Goal: Task Accomplishment & Management: Complete application form

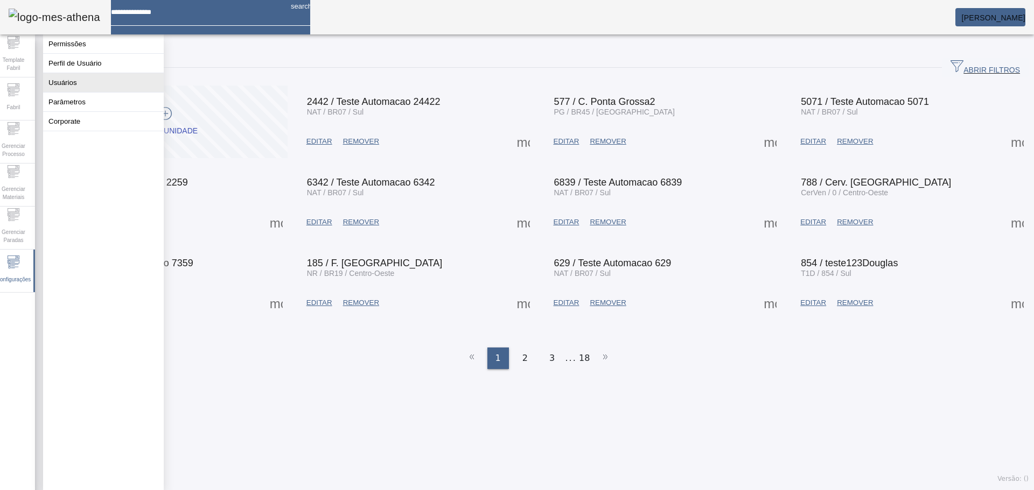
click at [90, 89] on button "Usuários" at bounding box center [103, 82] width 121 height 19
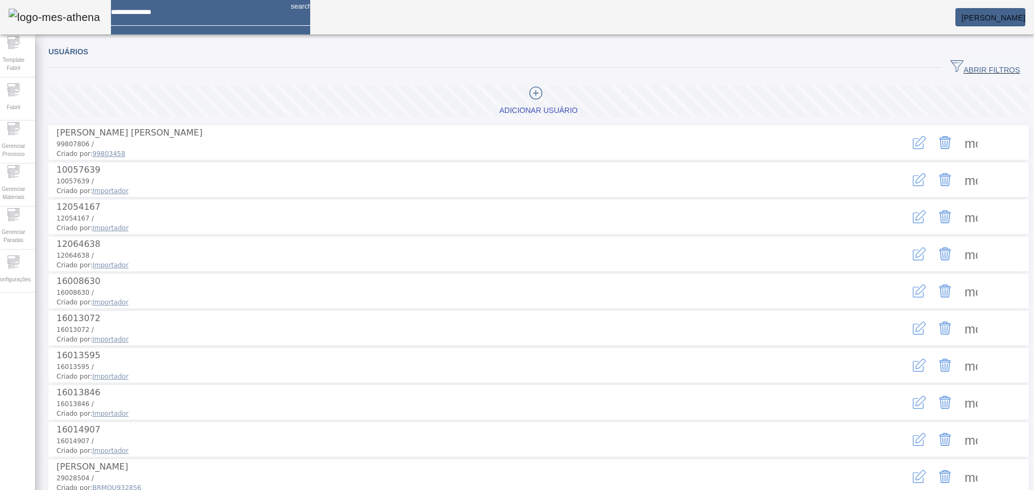
click at [974, 65] on span "ABRIR FILTROS" at bounding box center [984, 68] width 69 height 16
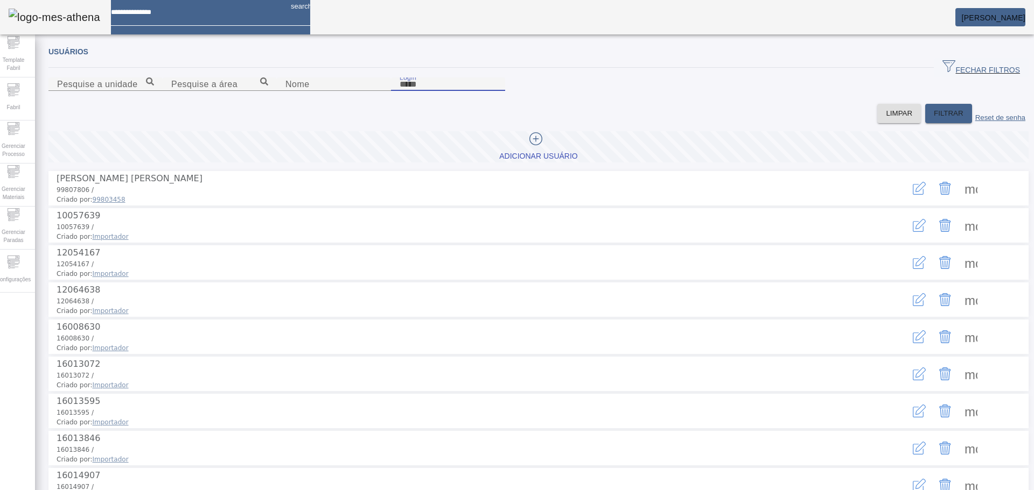
click at [496, 91] on input "Login" at bounding box center [447, 84] width 97 height 13
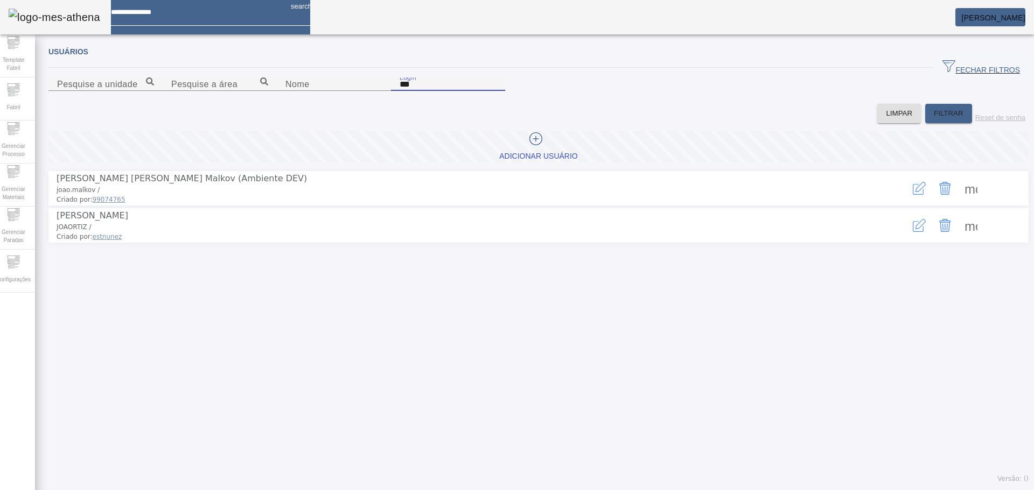
type input "***"
click at [913, 195] on icon "button" at bounding box center [919, 188] width 13 height 13
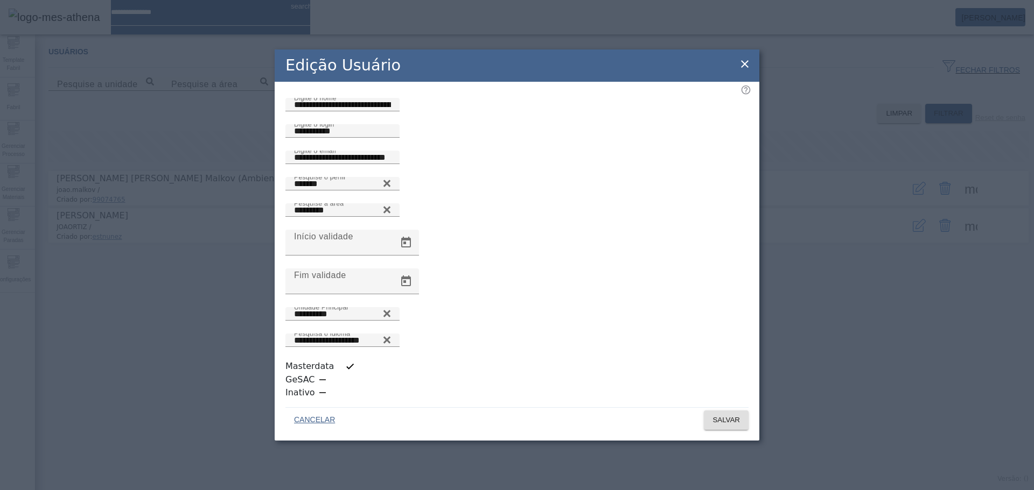
click at [745, 68] on icon at bounding box center [745, 64] width 8 height 8
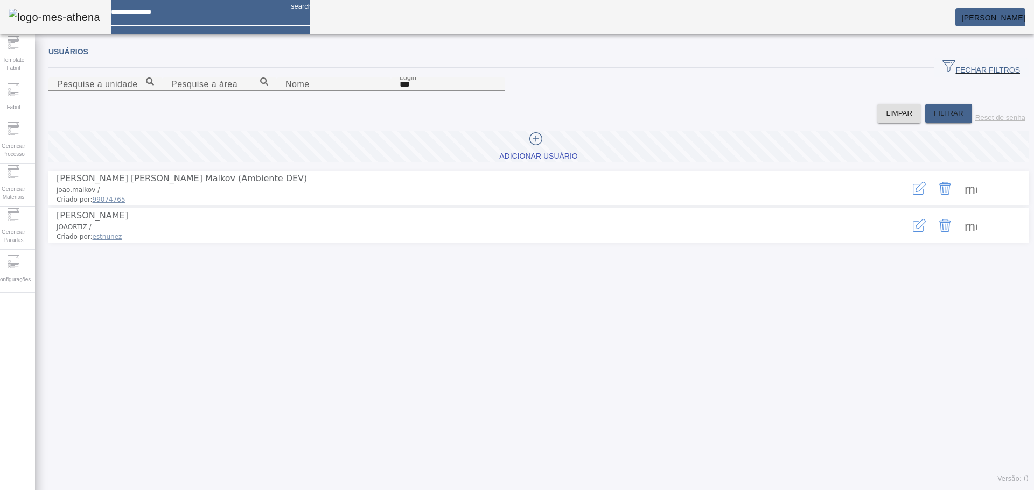
click at [324, 160] on span at bounding box center [538, 147] width 980 height 26
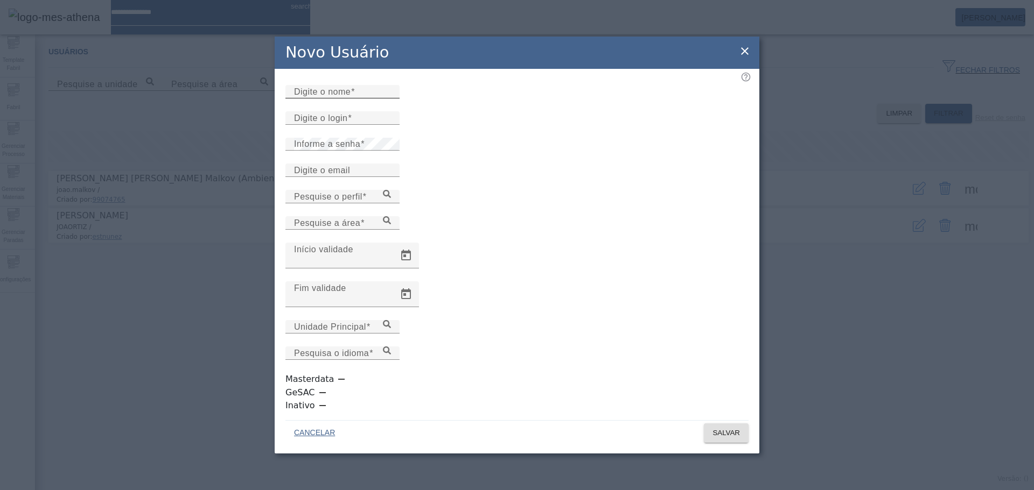
click at [349, 99] on input "Digite o nome" at bounding box center [342, 92] width 97 height 13
click at [391, 99] on div "Digite o nome" at bounding box center [342, 91] width 97 height 13
paste input "**********"
type input "**********"
click at [336, 174] on mat-label "Digite o email" at bounding box center [322, 169] width 56 height 9
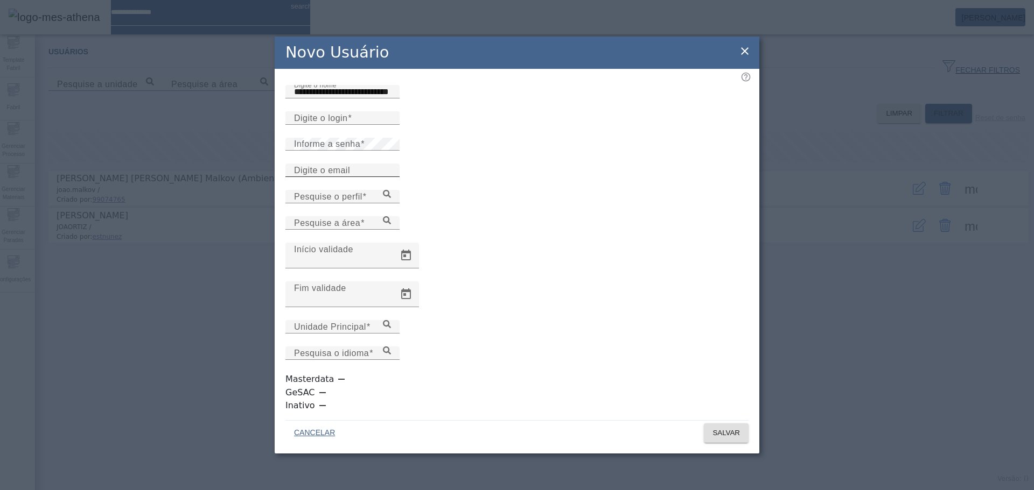
click at [336, 177] on input "Digite o email" at bounding box center [342, 170] width 97 height 13
paste input "**********"
drag, startPoint x: 351, startPoint y: 240, endPoint x: 266, endPoint y: 237, distance: 85.1
click at [266, 237] on div "**********" at bounding box center [517, 245] width 1034 height 490
type input "**********"
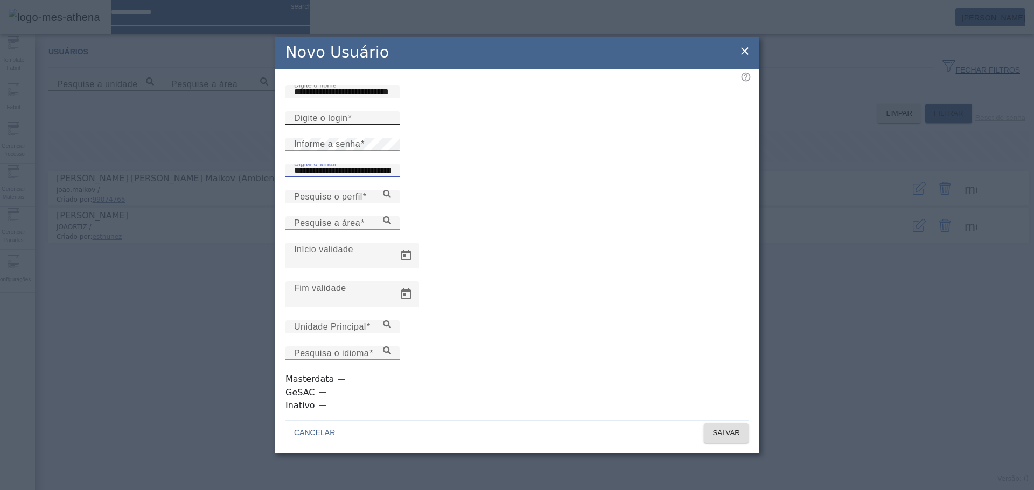
click at [337, 125] on input "Digite o login" at bounding box center [342, 118] width 97 height 13
paste input "**********"
type input "**********"
click at [350, 203] on input "Pesquise o perfil" at bounding box center [342, 197] width 97 height 13
click at [391, 198] on icon at bounding box center [387, 194] width 8 height 8
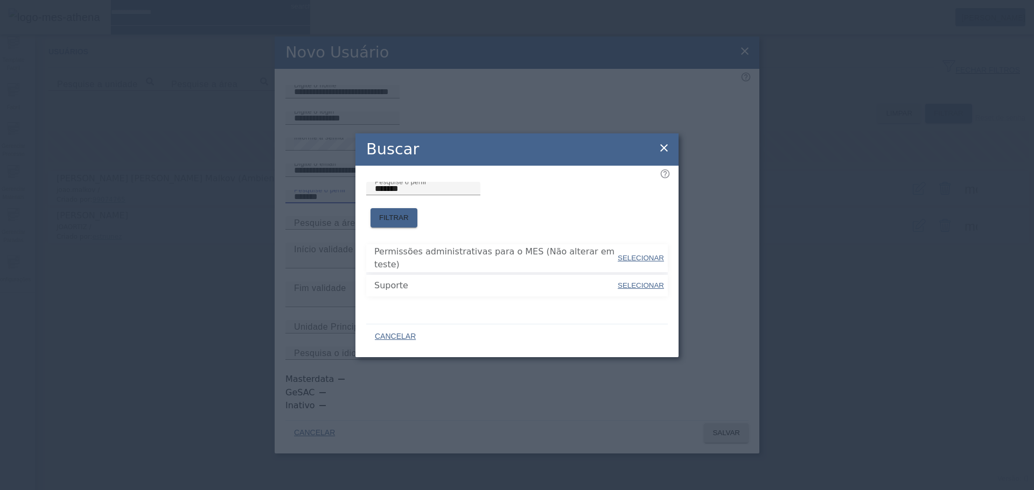
click at [652, 282] on span "SELECIONAR" at bounding box center [640, 286] width 46 height 8
type input "*******"
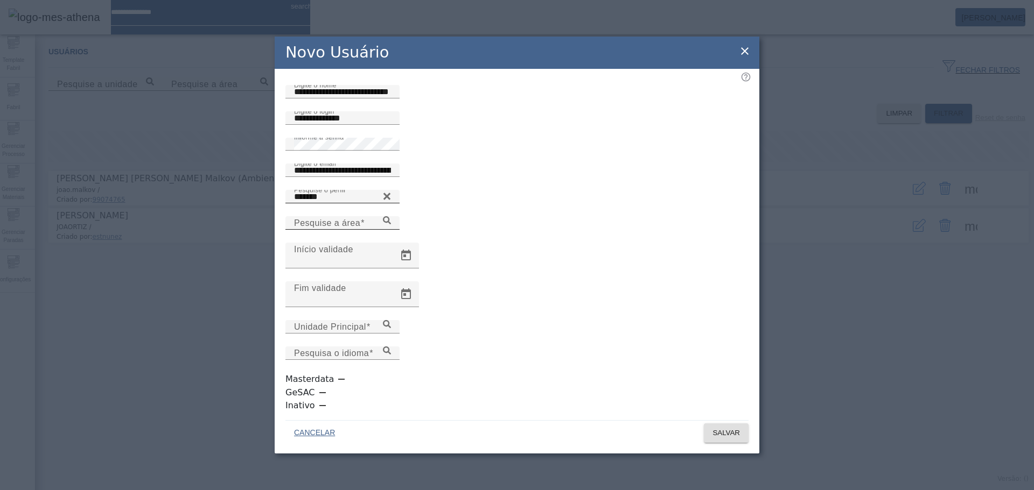
click at [360, 227] on mat-label "Pesquise a área" at bounding box center [327, 222] width 66 height 9
click at [391, 230] on input "Pesquise a área" at bounding box center [342, 223] width 97 height 13
type input "******"
click at [391, 224] on icon at bounding box center [387, 220] width 8 height 8
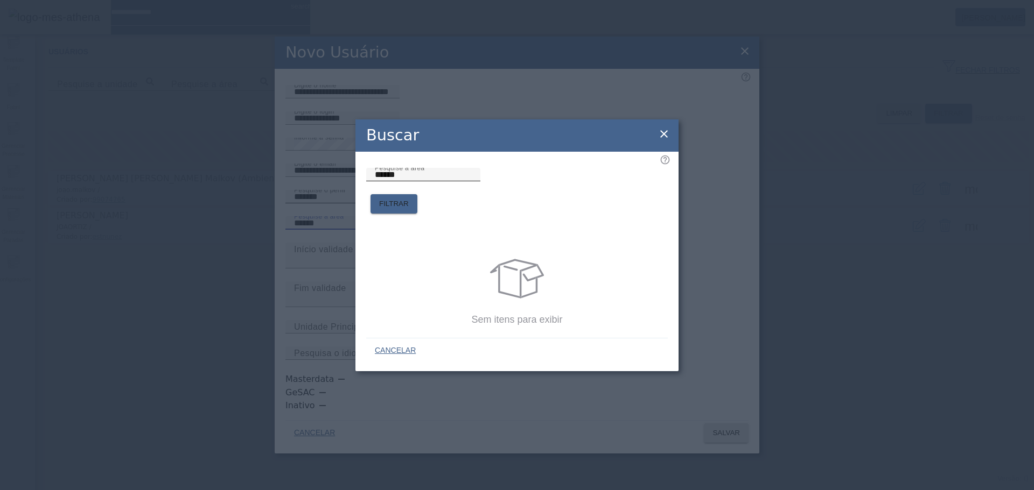
click at [413, 181] on input "******" at bounding box center [423, 175] width 97 height 13
click at [409, 199] on span "FILTRAR" at bounding box center [394, 204] width 30 height 11
click at [413, 181] on input "*****" at bounding box center [423, 175] width 97 height 13
type input "**********"
click at [409, 199] on span "FILTRAR" at bounding box center [394, 204] width 30 height 11
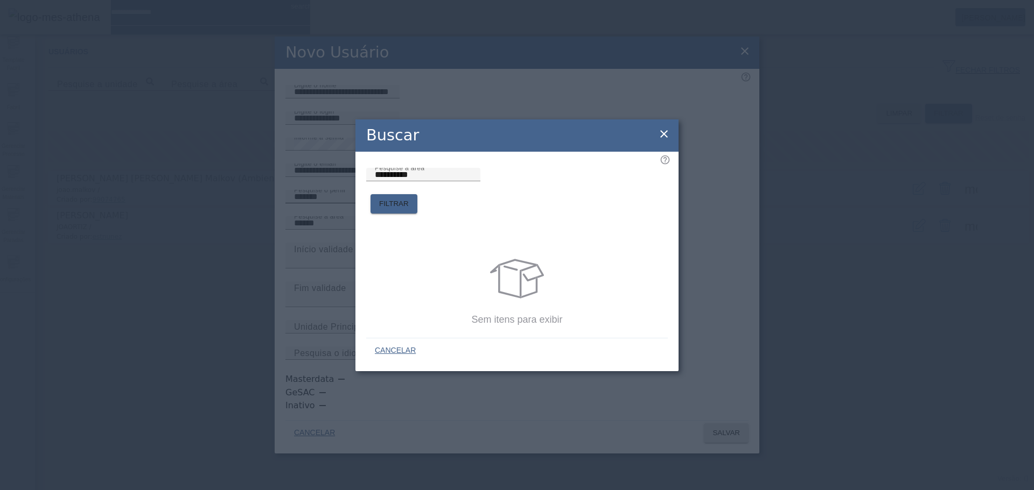
click at [663, 140] on icon at bounding box center [663, 134] width 13 height 13
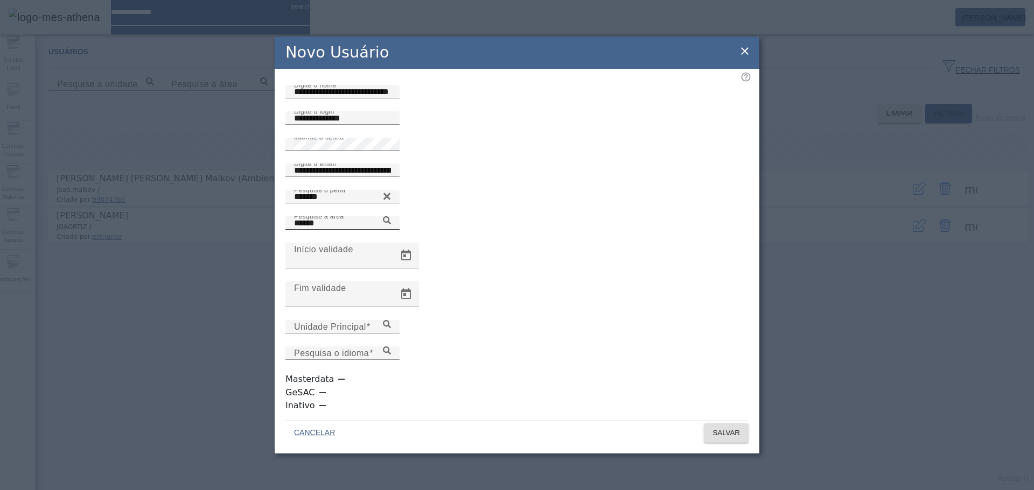
click at [391, 230] on input "******" at bounding box center [342, 223] width 97 height 13
click at [741, 243] on div "Pesquise a área" at bounding box center [516, 229] width 463 height 26
click at [391, 224] on icon at bounding box center [387, 220] width 8 height 8
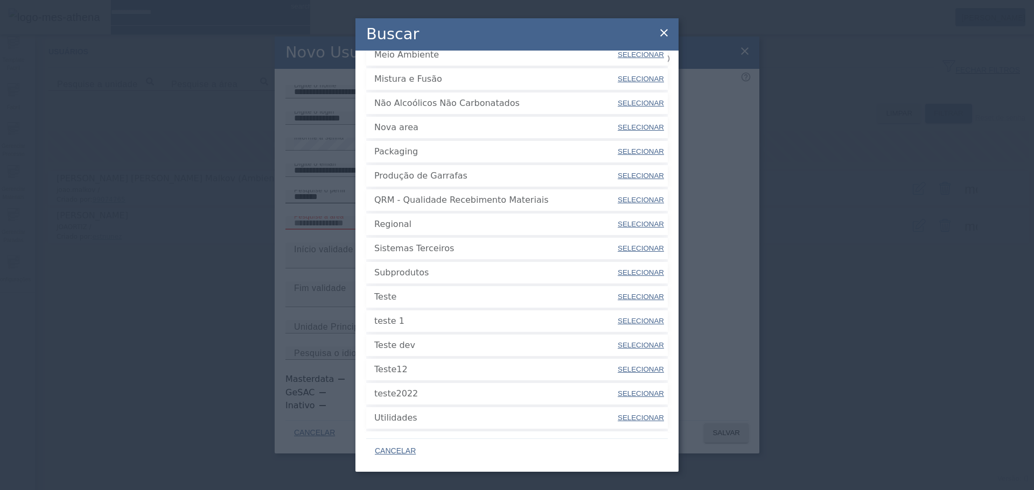
scroll to position [599, 0]
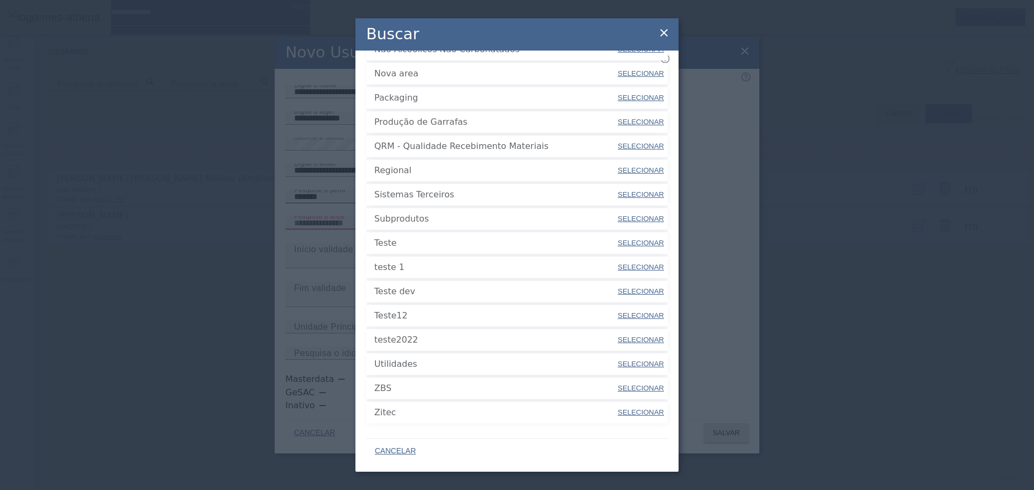
click at [641, 384] on span "SELECIONAR" at bounding box center [640, 388] width 46 height 8
type input "***"
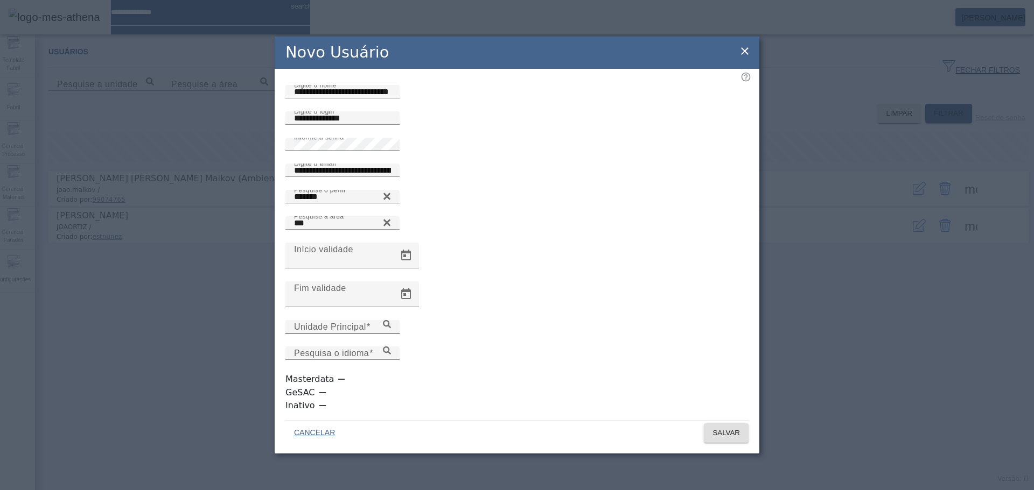
click at [391, 328] on icon at bounding box center [387, 324] width 8 height 8
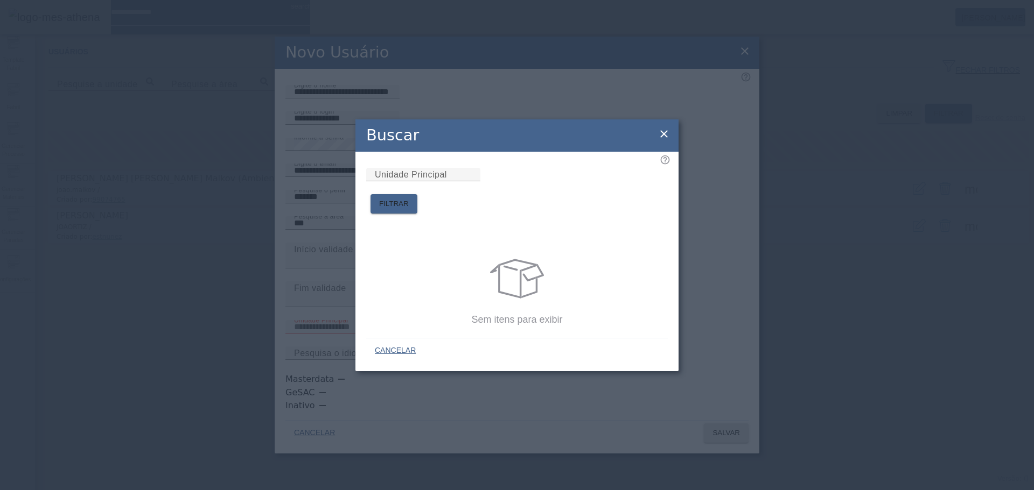
click at [669, 139] on icon at bounding box center [663, 134] width 13 height 13
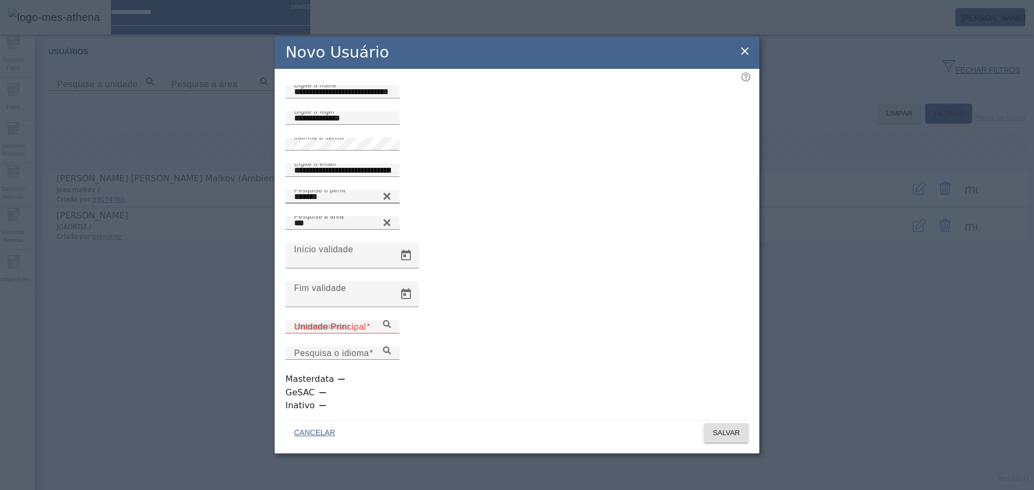
click at [357, 334] on div "Unidade Principal" at bounding box center [342, 326] width 97 height 13
type input "**********"
click at [391, 355] on icon at bounding box center [387, 351] width 8 height 8
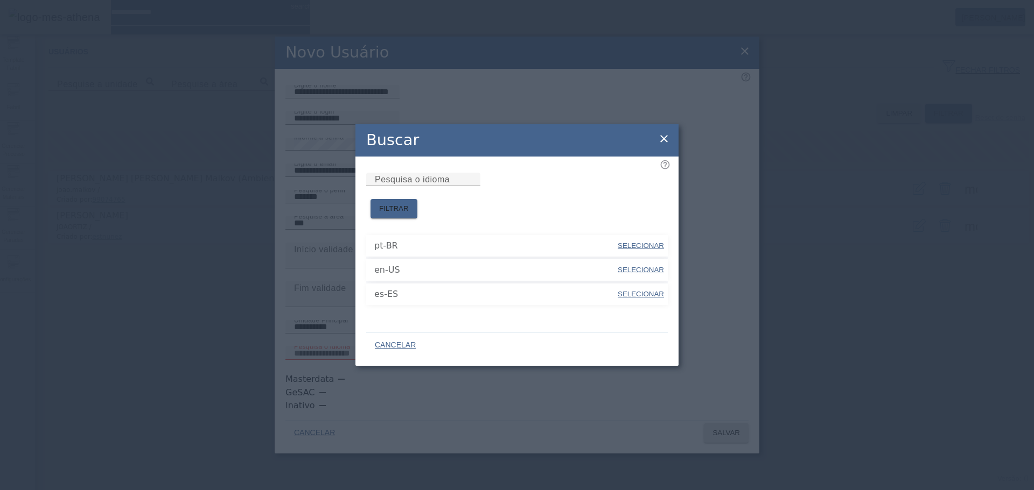
click at [637, 242] on span "SELECIONAR" at bounding box center [640, 246] width 46 height 8
type input "*****"
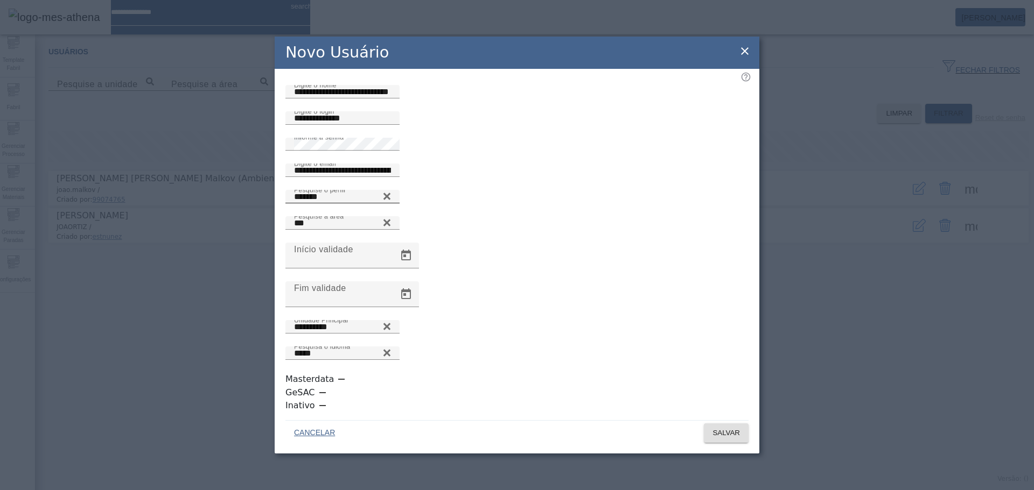
click at [344, 383] on div "button" at bounding box center [345, 380] width 19 height 8
click at [714, 428] on span "SALVAR" at bounding box center [725, 433] width 27 height 11
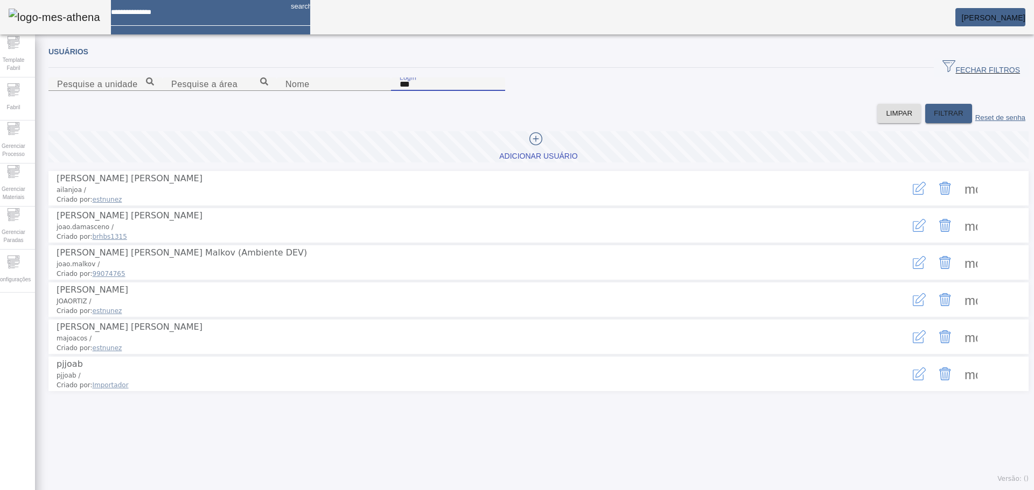
click at [496, 91] on input "***" at bounding box center [447, 84] width 97 height 13
type input "****"
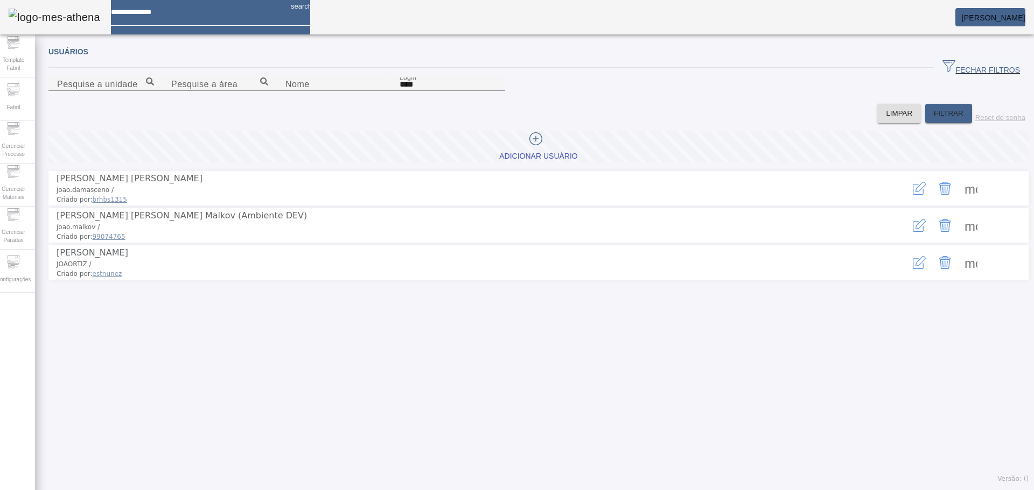
click at [962, 201] on span at bounding box center [971, 189] width 26 height 26
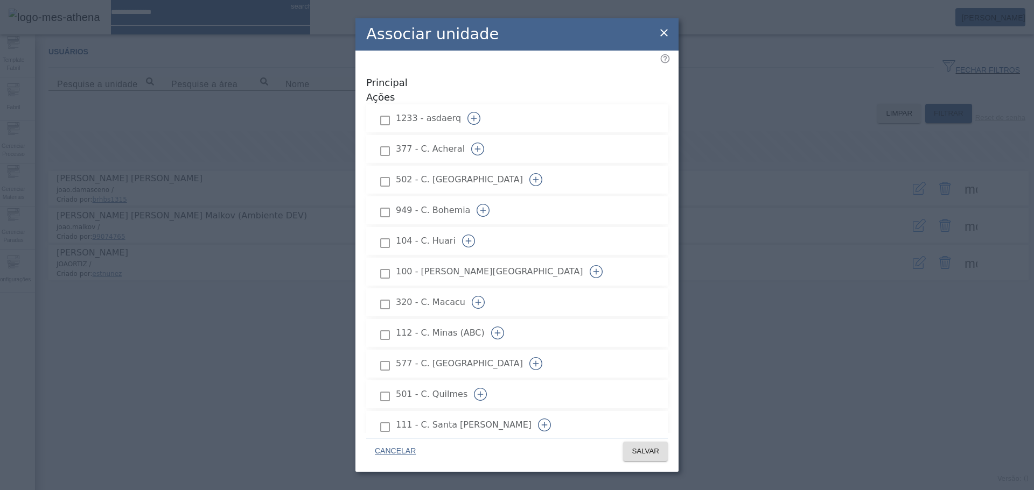
click at [480, 112] on icon "button" at bounding box center [473, 118] width 13 height 13
click at [484, 143] on icon "button" at bounding box center [477, 149] width 13 height 13
click at [542, 173] on icon "button" at bounding box center [535, 179] width 13 height 13
click at [496, 198] on button "button" at bounding box center [483, 211] width 26 height 26
click at [475, 235] on icon "button" at bounding box center [468, 241] width 13 height 13
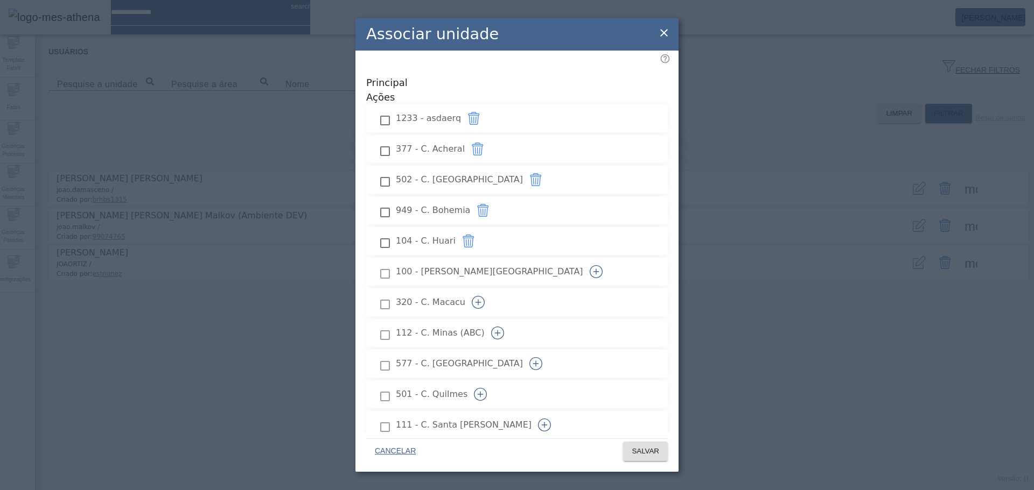
click at [602, 265] on icon "button" at bounding box center [595, 271] width 13 height 13
click at [491, 290] on button "button" at bounding box center [478, 303] width 26 height 26
click at [504, 327] on icon "button" at bounding box center [497, 333] width 13 height 13
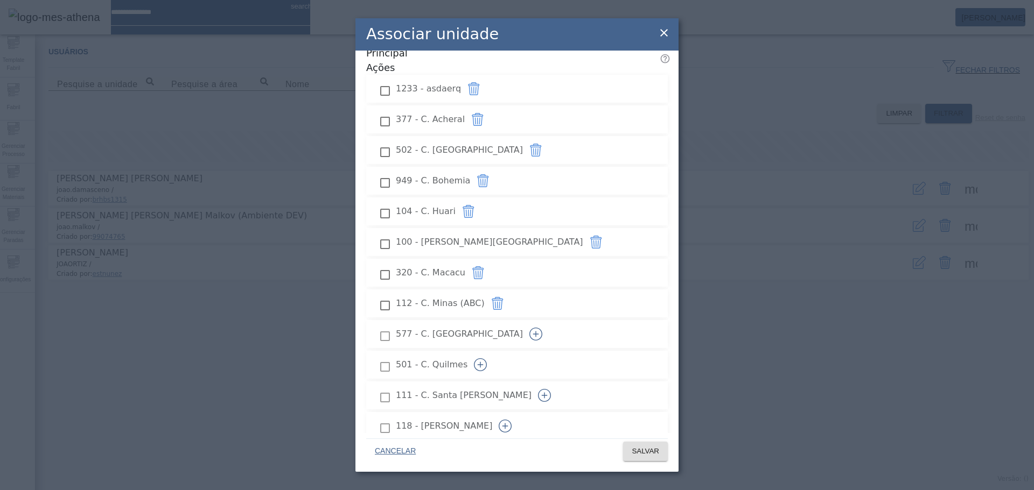
scroll to position [54, 0]
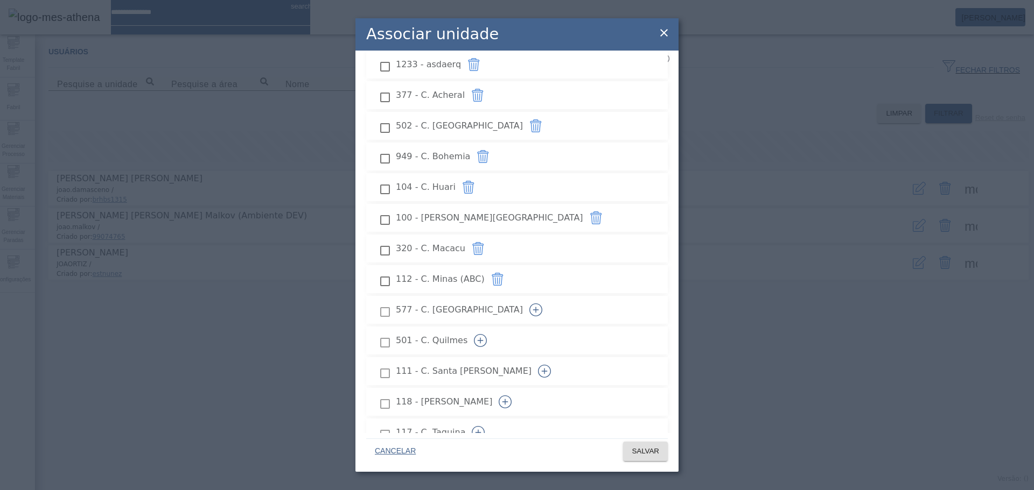
drag, startPoint x: 634, startPoint y: 280, endPoint x: 632, endPoint y: 305, distance: 25.4
click at [549, 297] on button "button" at bounding box center [536, 310] width 26 height 26
click at [487, 334] on icon "button" at bounding box center [480, 340] width 13 height 13
click at [551, 365] on icon "button" at bounding box center [544, 371] width 13 height 13
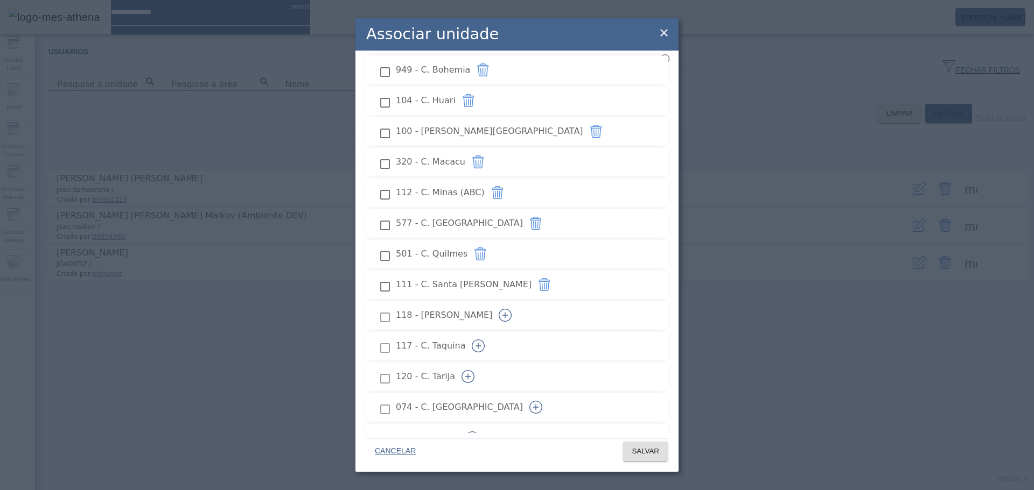
scroll to position [162, 0]
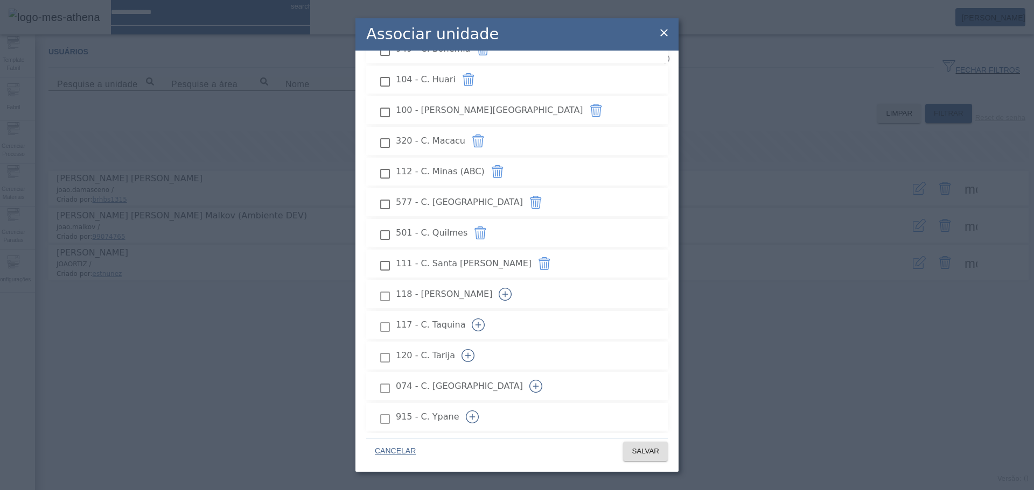
click at [511, 288] on icon "button" at bounding box center [505, 294] width 13 height 13
click at [491, 312] on button "button" at bounding box center [478, 325] width 26 height 26
click at [474, 349] on icon "button" at bounding box center [467, 355] width 13 height 13
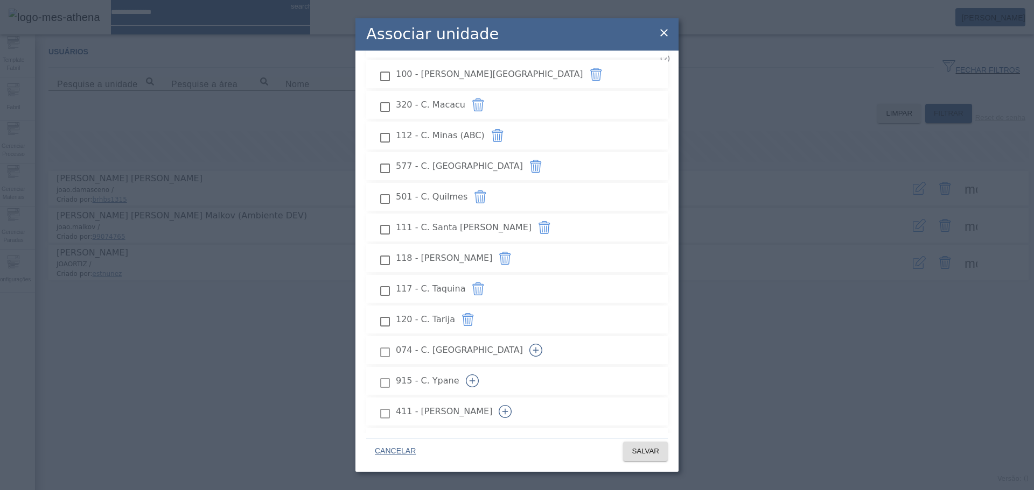
scroll to position [215, 0]
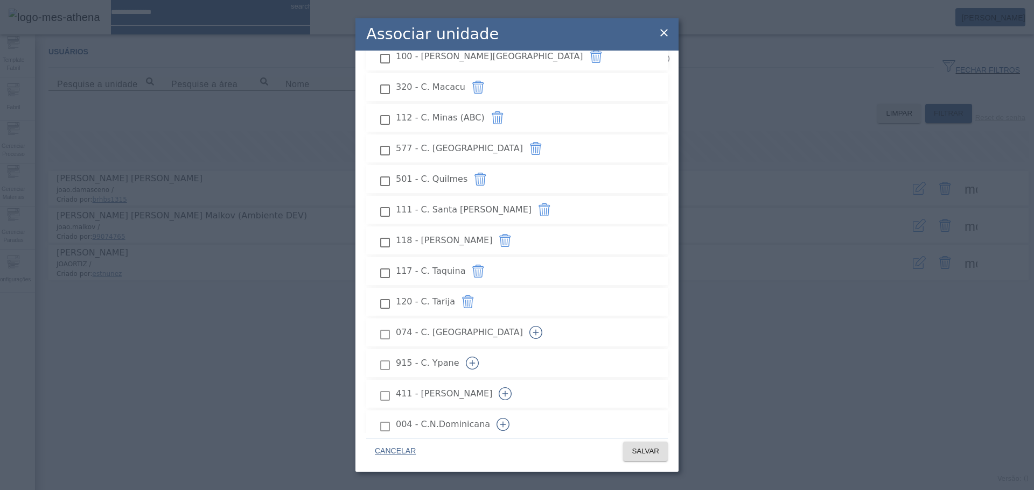
click at [542, 326] on icon "button" at bounding box center [535, 332] width 13 height 13
click at [479, 357] on icon "button" at bounding box center [472, 363] width 13 height 13
click at [511, 388] on icon "button" at bounding box center [505, 394] width 13 height 13
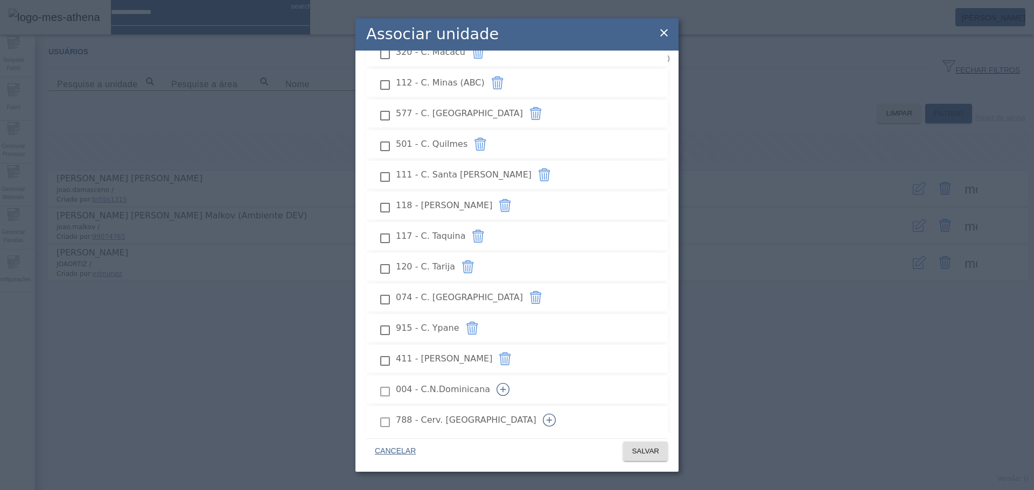
scroll to position [269, 0]
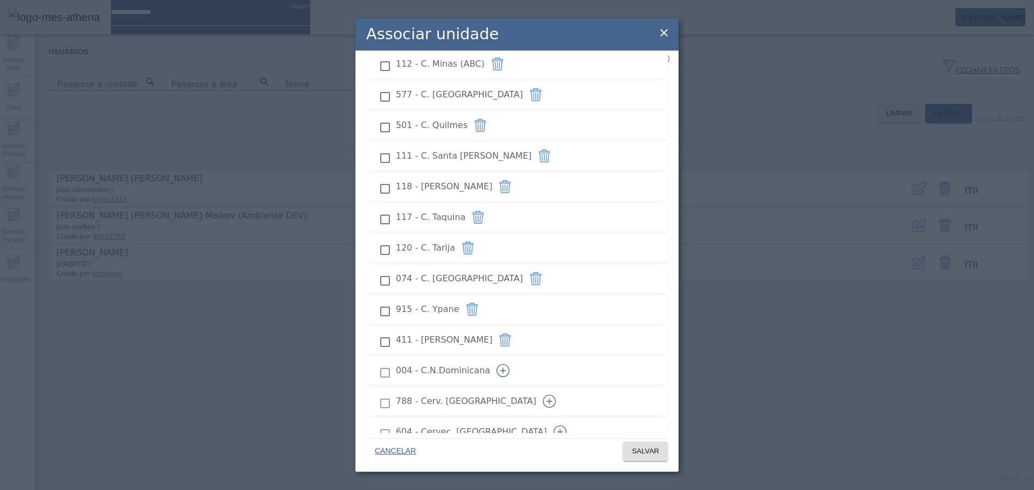
click at [509, 364] on icon "button" at bounding box center [502, 370] width 13 height 13
click at [556, 395] on icon "button" at bounding box center [549, 401] width 13 height 13
click at [566, 426] on icon "button" at bounding box center [559, 432] width 13 height 13
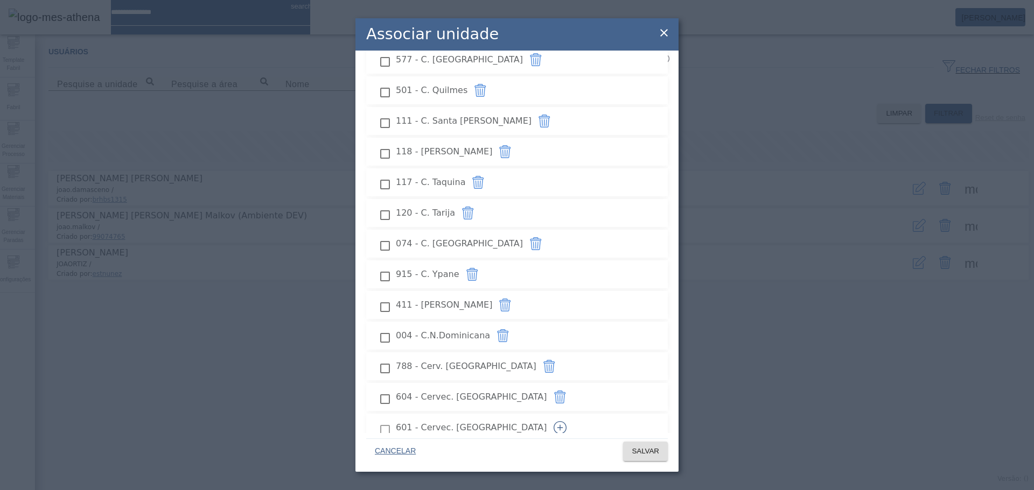
scroll to position [323, 0]
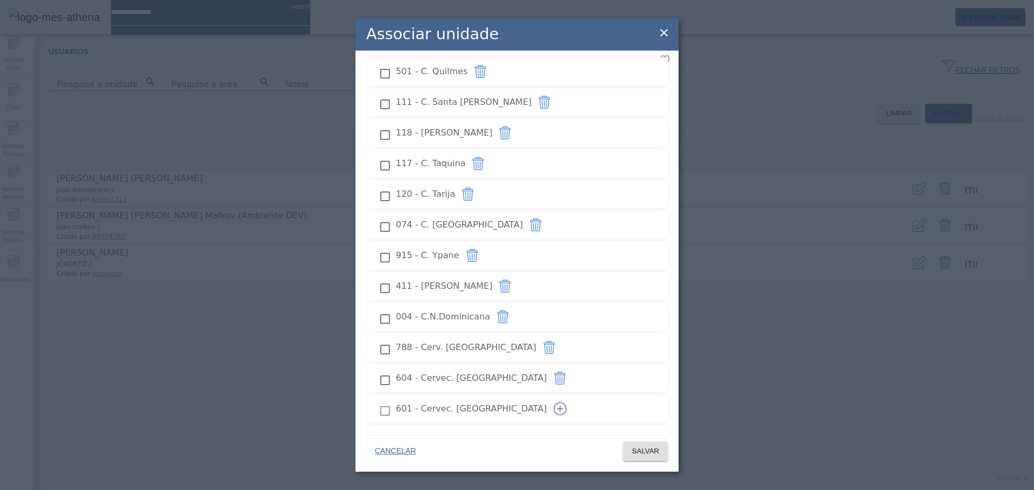
click at [566, 403] on icon "button" at bounding box center [559, 409] width 13 height 13
click at [472, 427] on button "button" at bounding box center [459, 440] width 26 height 26
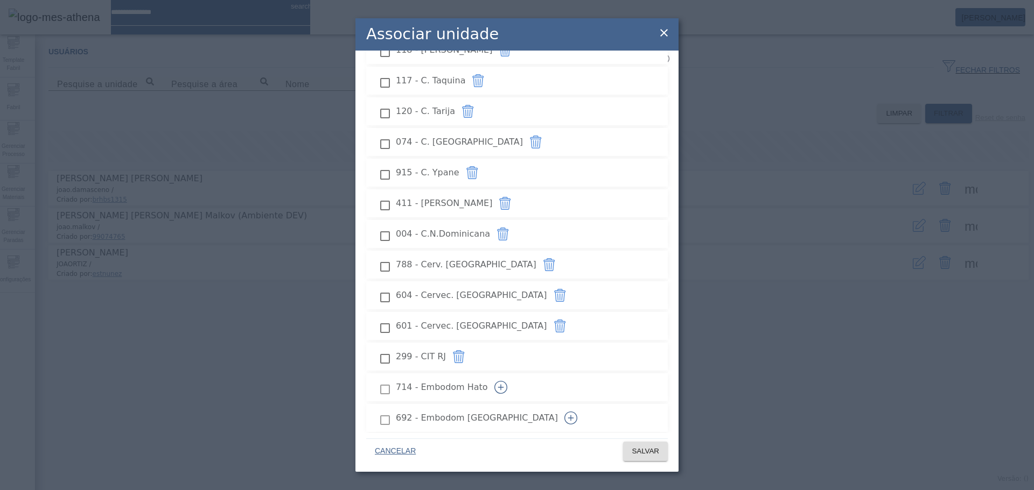
scroll to position [431, 0]
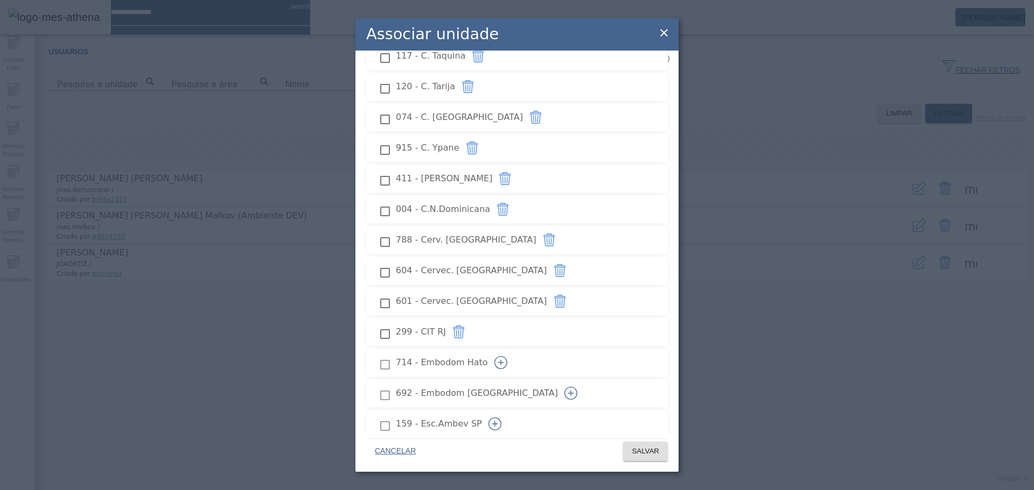
click at [507, 356] on icon "button" at bounding box center [500, 362] width 13 height 13
click at [584, 381] on button "button" at bounding box center [571, 394] width 26 height 26
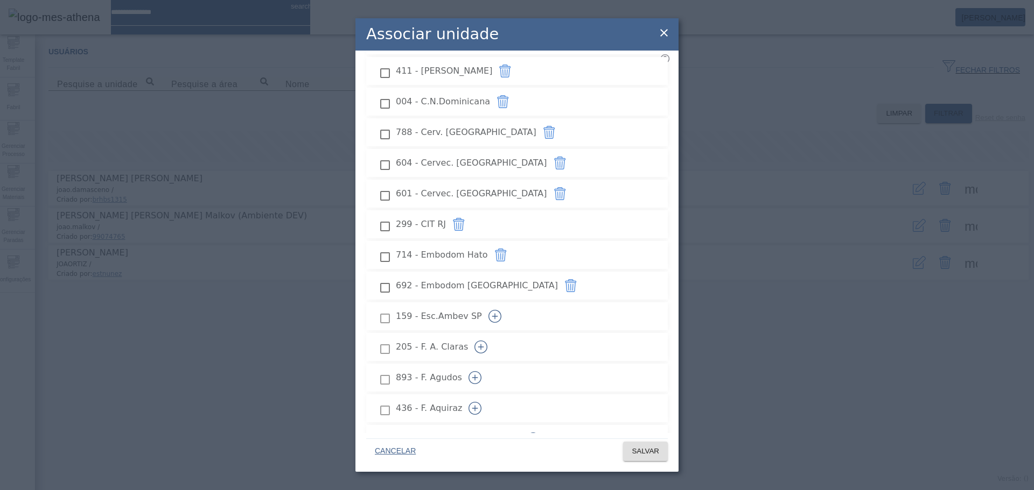
click at [501, 310] on icon "button" at bounding box center [494, 316] width 13 height 13
click at [487, 341] on icon "button" at bounding box center [480, 347] width 13 height 13
click at [481, 371] on icon "button" at bounding box center [474, 377] width 13 height 13
click at [481, 402] on icon "button" at bounding box center [474, 408] width 13 height 13
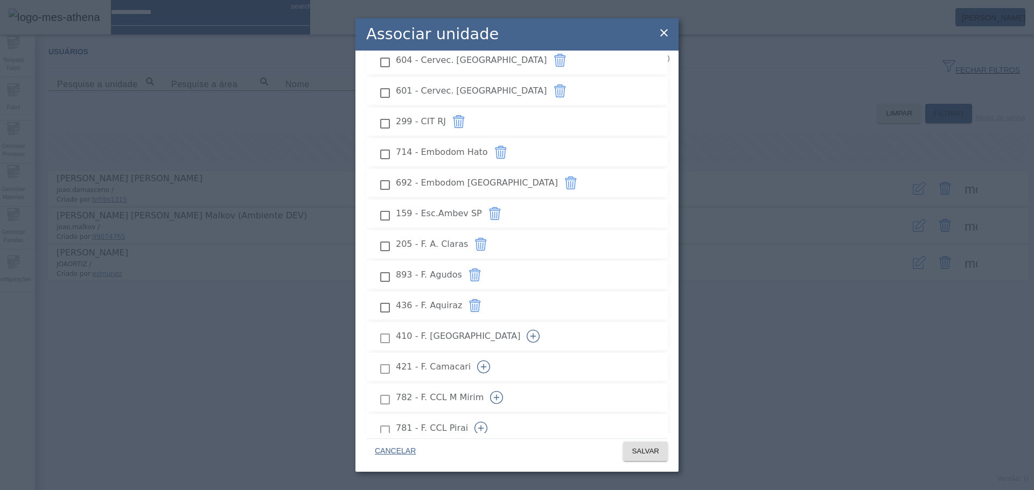
scroll to position [646, 0]
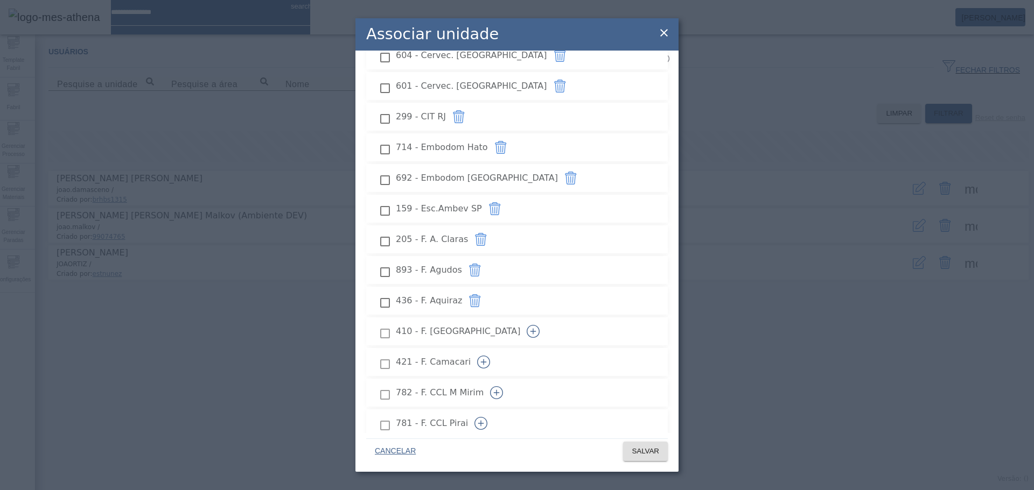
click at [539, 325] on icon "button" at bounding box center [533, 331] width 13 height 13
click at [490, 356] on icon "button" at bounding box center [483, 362] width 13 height 13
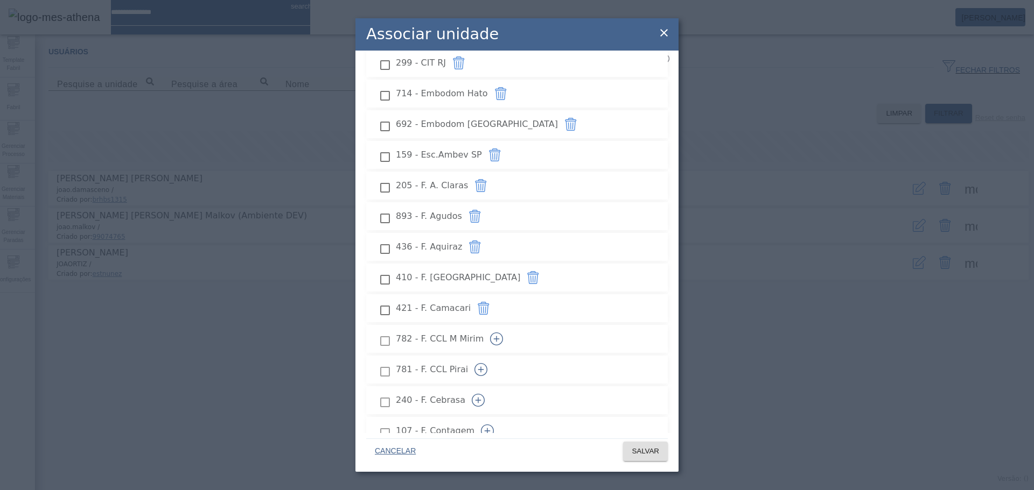
click at [503, 333] on icon "button" at bounding box center [496, 339] width 13 height 13
click at [481, 367] on icon "button" at bounding box center [481, 370] width 1 height 6
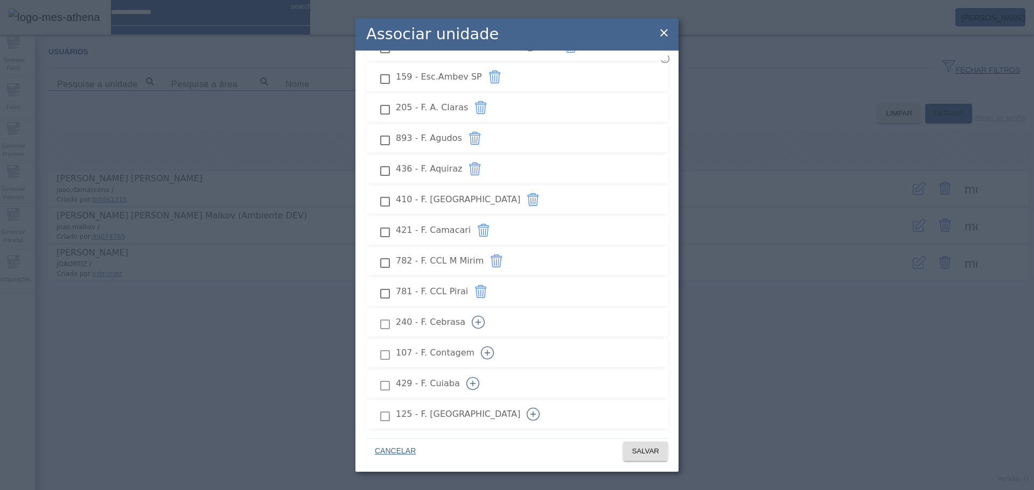
scroll to position [808, 0]
click at [491, 280] on button "button" at bounding box center [478, 293] width 26 height 26
click at [494, 317] on icon "button" at bounding box center [487, 323] width 13 height 13
click at [475, 354] on icon "button" at bounding box center [472, 354] width 6 height 1
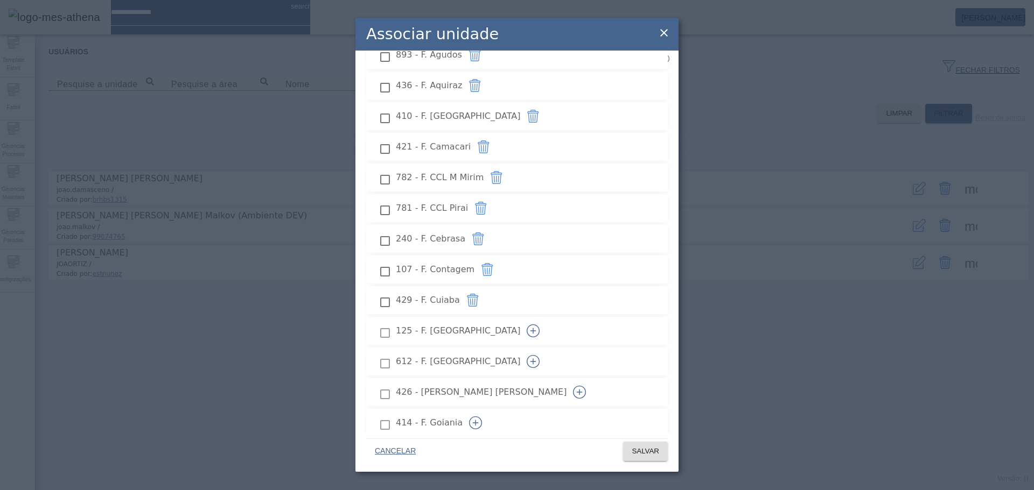
click at [539, 325] on icon "button" at bounding box center [533, 331] width 13 height 13
click at [546, 349] on button "button" at bounding box center [533, 362] width 26 height 26
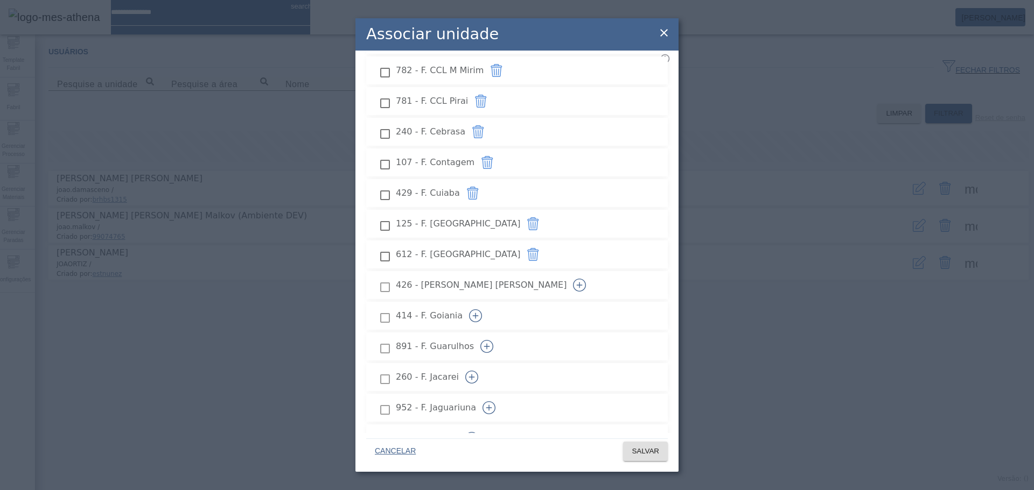
scroll to position [969, 0]
click at [586, 278] on icon "button" at bounding box center [579, 284] width 13 height 13
click at [475, 313] on icon "button" at bounding box center [475, 316] width 1 height 6
click at [493, 340] on icon "button" at bounding box center [486, 346] width 13 height 13
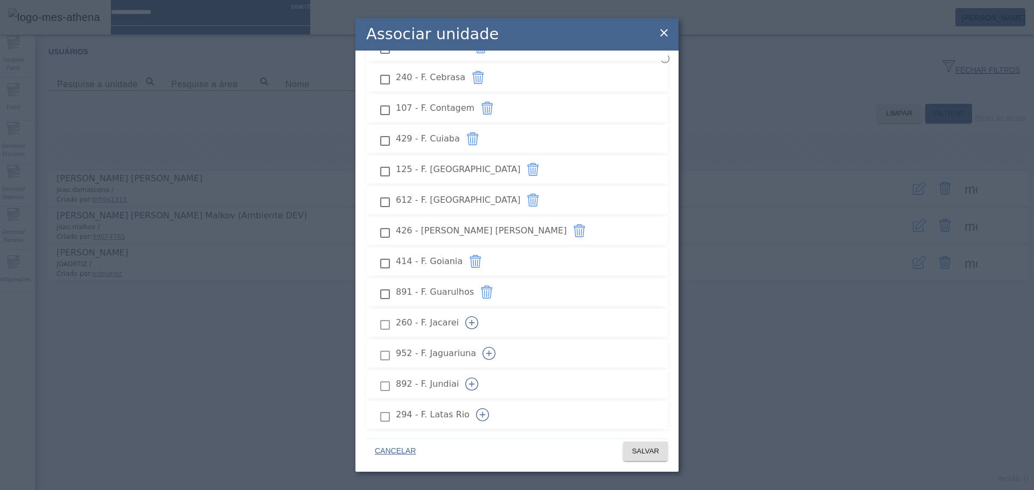
click at [478, 317] on icon "button" at bounding box center [471, 323] width 13 height 13
click at [495, 347] on icon "button" at bounding box center [488, 353] width 13 height 13
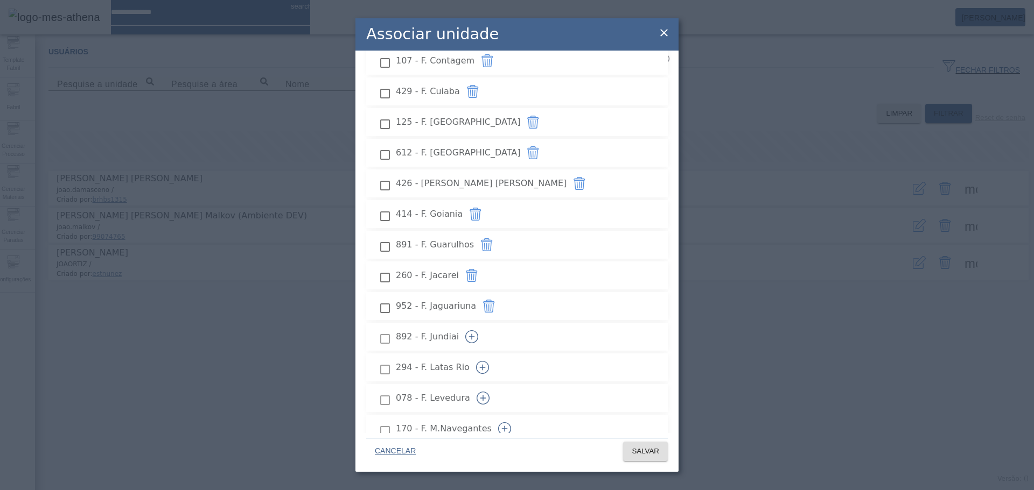
scroll to position [1131, 0]
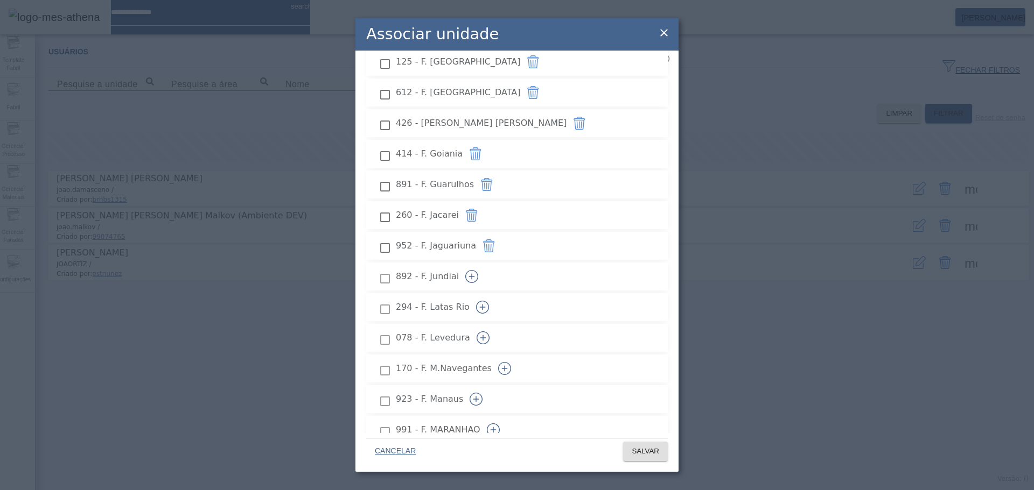
drag, startPoint x: 634, startPoint y: 257, endPoint x: 638, endPoint y: 286, distance: 30.0
click at [478, 270] on icon "button" at bounding box center [471, 276] width 13 height 13
click at [489, 301] on icon "button" at bounding box center [482, 307] width 13 height 13
click at [489, 332] on icon "button" at bounding box center [482, 338] width 13 height 13
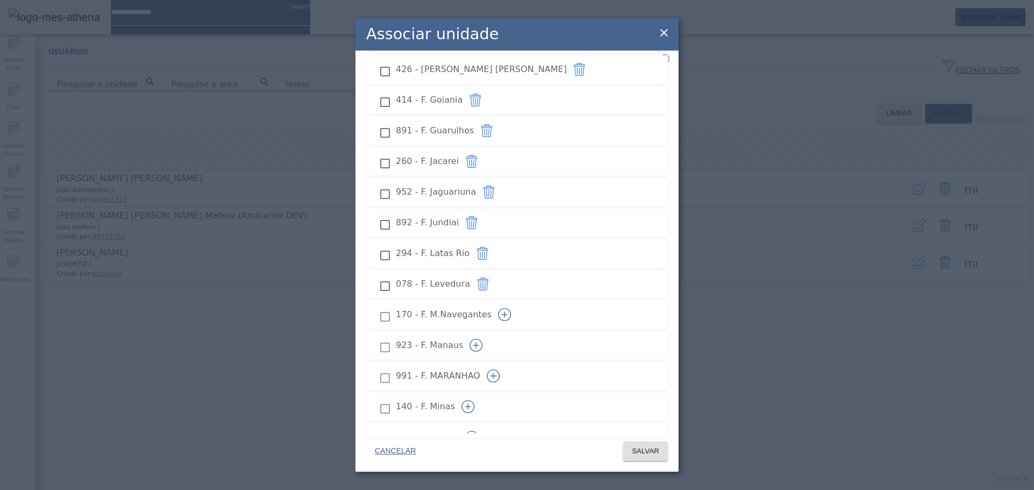
click at [511, 308] on icon "button" at bounding box center [504, 314] width 13 height 13
click at [476, 343] on icon "button" at bounding box center [476, 346] width 1 height 6
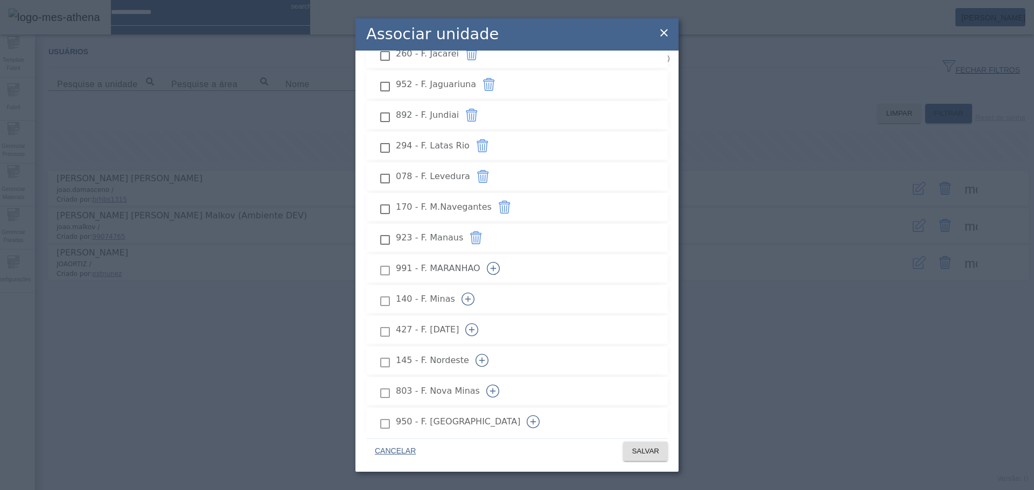
click at [506, 256] on button "button" at bounding box center [493, 269] width 26 height 26
click at [474, 293] on icon "button" at bounding box center [467, 299] width 13 height 13
click at [478, 324] on icon "button" at bounding box center [471, 330] width 13 height 13
drag, startPoint x: 628, startPoint y: 322, endPoint x: 628, endPoint y: 328, distance: 5.9
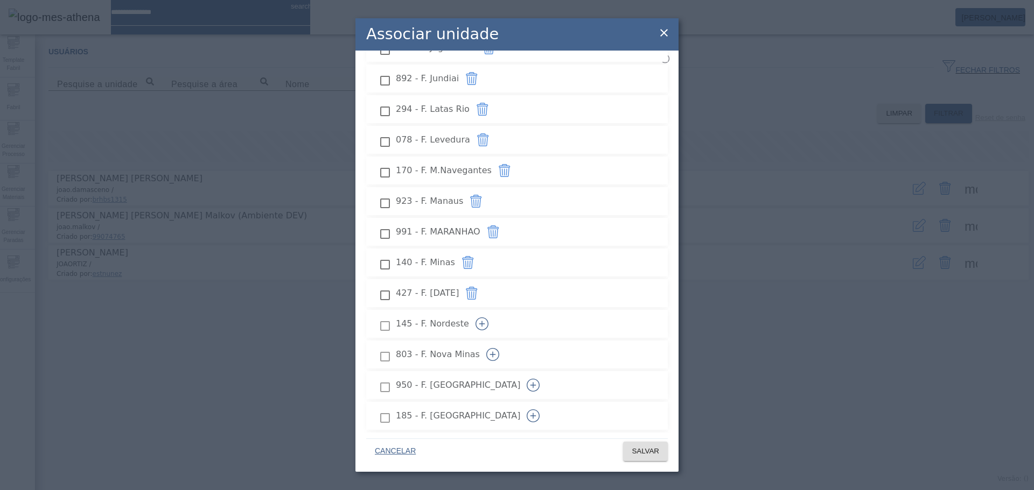
scroll to position [1346, 0]
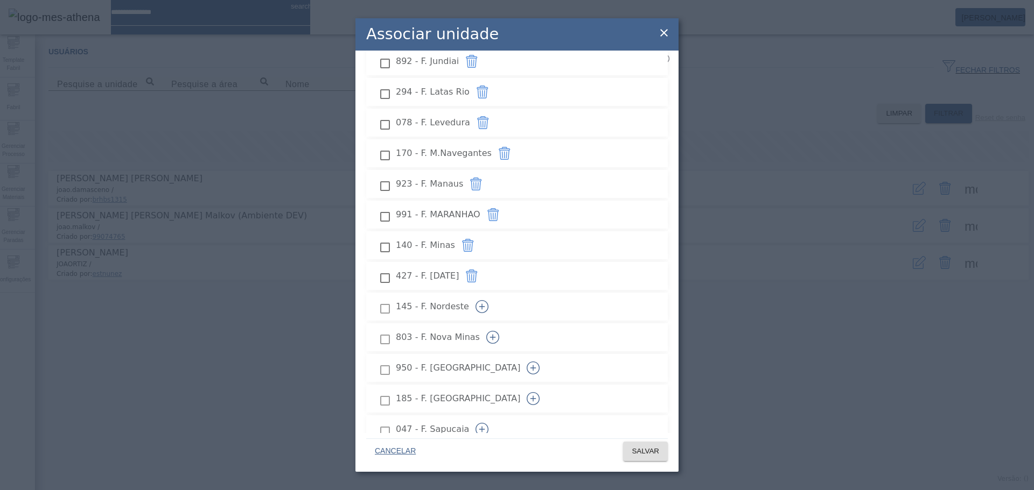
click at [488, 300] on icon "button" at bounding box center [481, 306] width 13 height 13
click at [499, 331] on icon "button" at bounding box center [492, 337] width 13 height 13
click at [539, 362] on icon "button" at bounding box center [533, 368] width 13 height 13
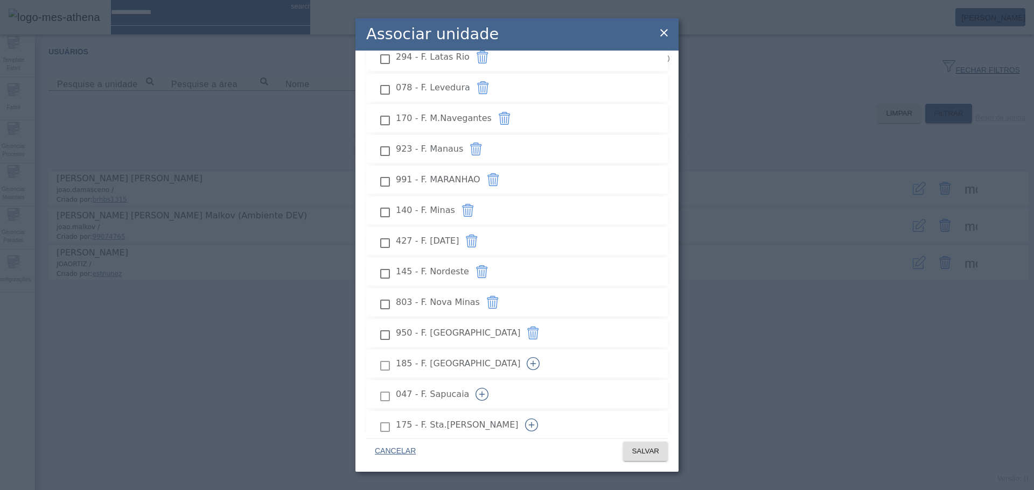
scroll to position [1400, 0]
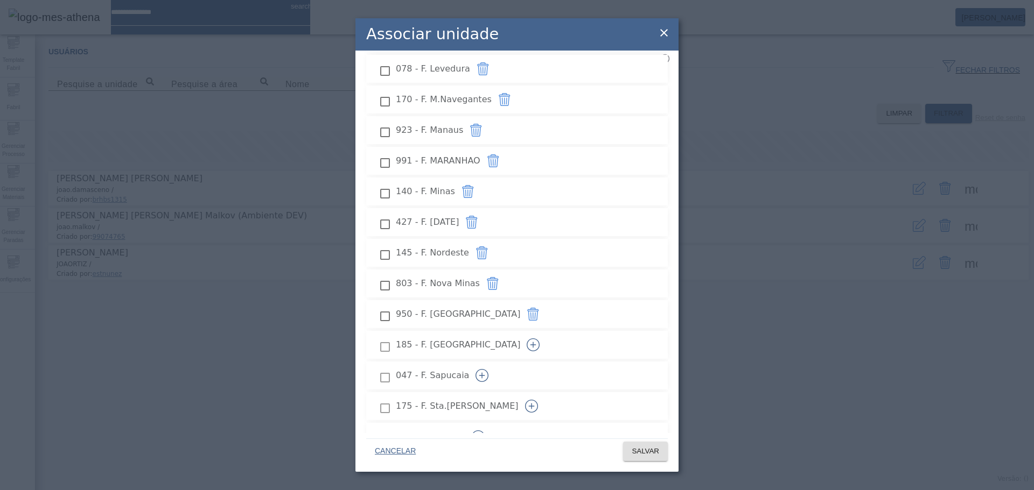
click at [539, 339] on icon "button" at bounding box center [533, 345] width 13 height 13
click at [488, 369] on icon "button" at bounding box center [481, 375] width 13 height 13
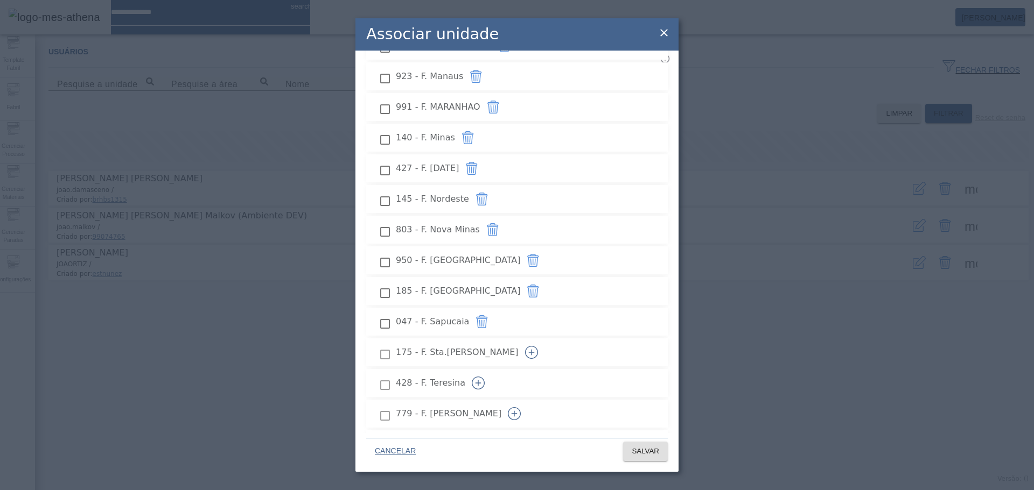
click at [538, 346] on icon "button" at bounding box center [531, 352] width 13 height 13
click at [485, 377] on icon "button" at bounding box center [478, 383] width 13 height 13
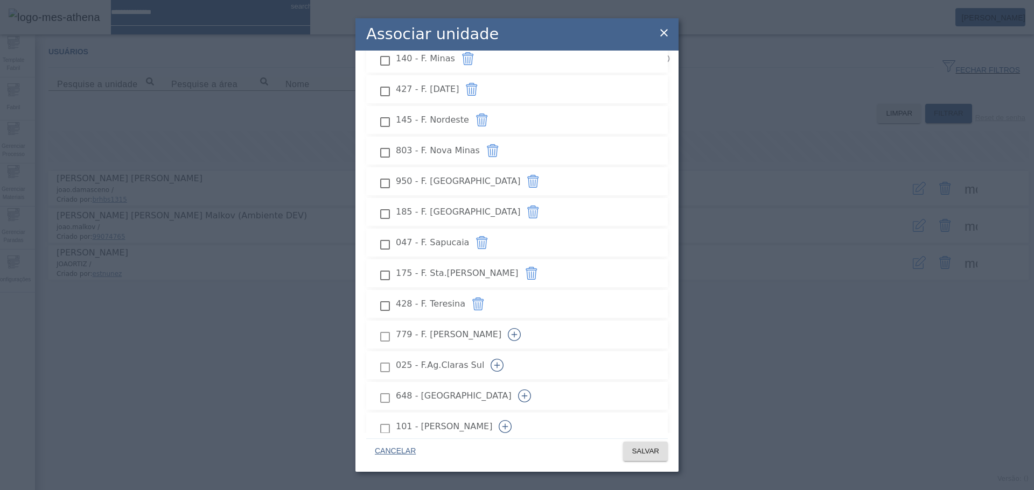
scroll to position [1561, 0]
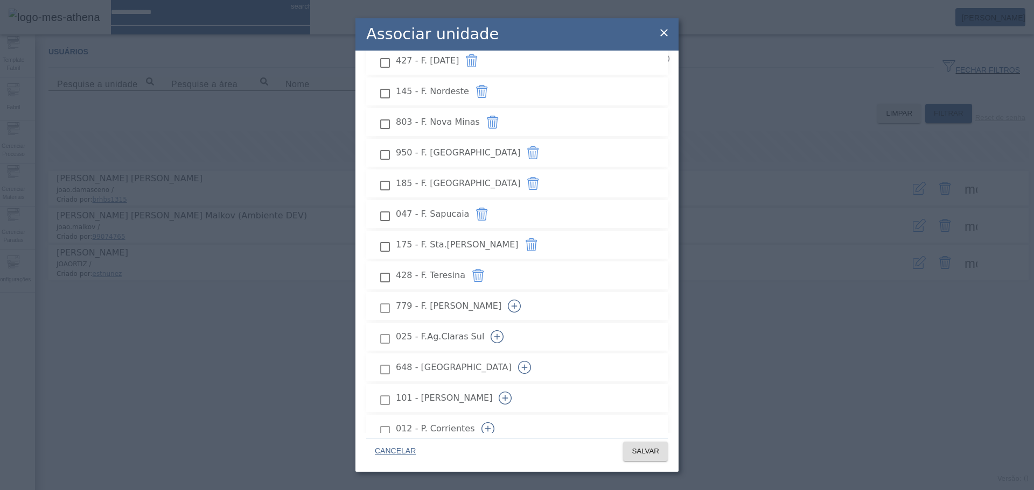
click at [527, 294] on button "button" at bounding box center [514, 306] width 26 height 26
click at [503, 331] on icon "button" at bounding box center [496, 337] width 13 height 13
click at [531, 361] on icon "button" at bounding box center [524, 367] width 13 height 13
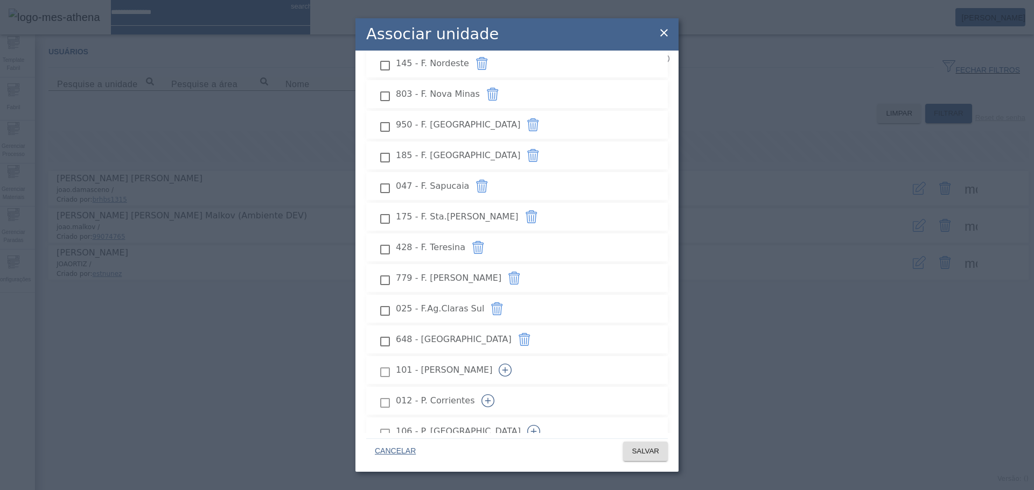
scroll to position [1615, 0]
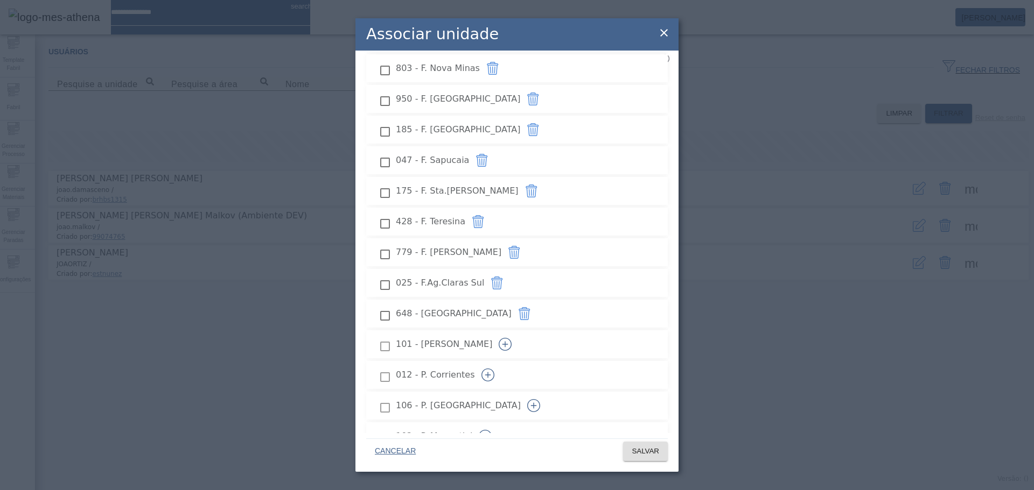
click at [518, 332] on button "button" at bounding box center [505, 345] width 26 height 26
click at [501, 362] on button "button" at bounding box center [488, 375] width 26 height 26
click at [546, 393] on button "button" at bounding box center [534, 406] width 26 height 26
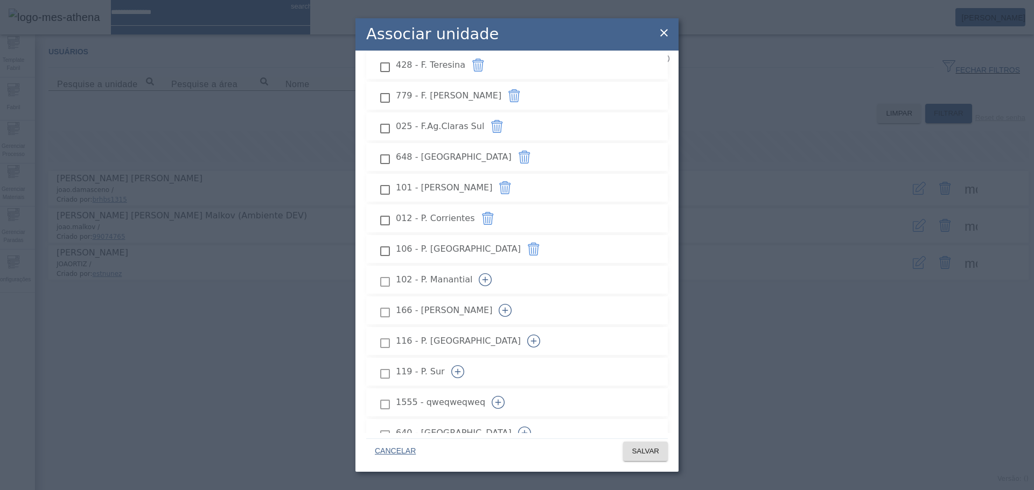
scroll to position [1777, 0]
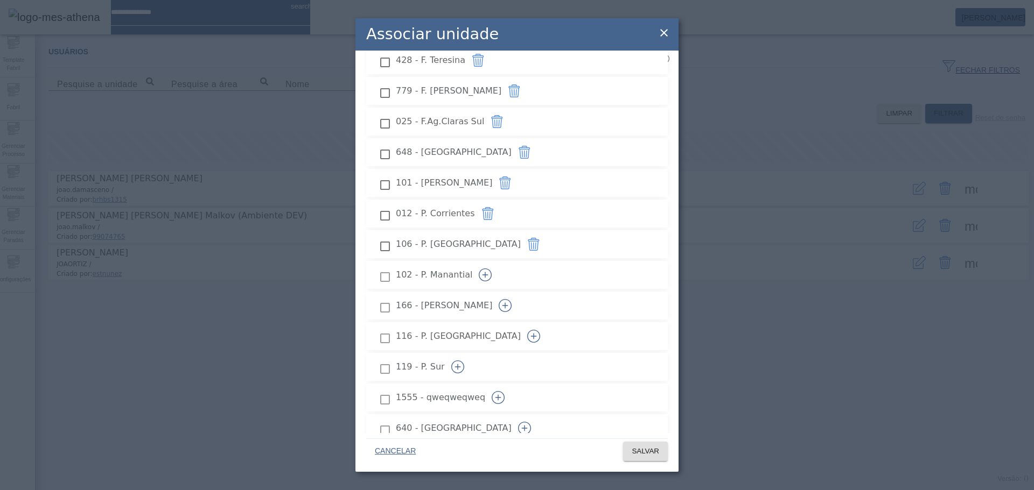
click at [492, 269] on icon "button" at bounding box center [485, 275] width 13 height 13
click at [511, 299] on icon "button" at bounding box center [505, 305] width 13 height 13
drag, startPoint x: 630, startPoint y: 314, endPoint x: 637, endPoint y: 343, distance: 29.8
click at [540, 330] on icon "button" at bounding box center [533, 336] width 13 height 13
click at [464, 361] on icon "button" at bounding box center [457, 367] width 13 height 13
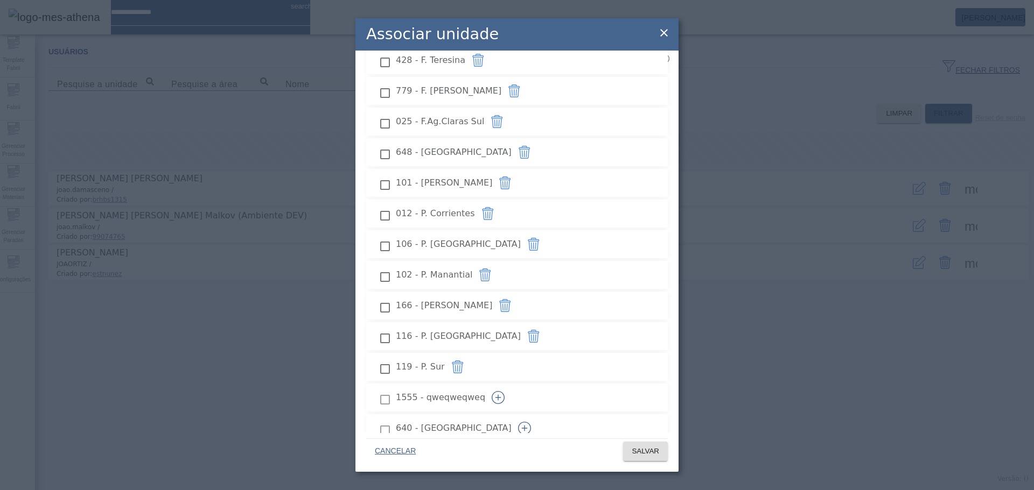
scroll to position [1830, 0]
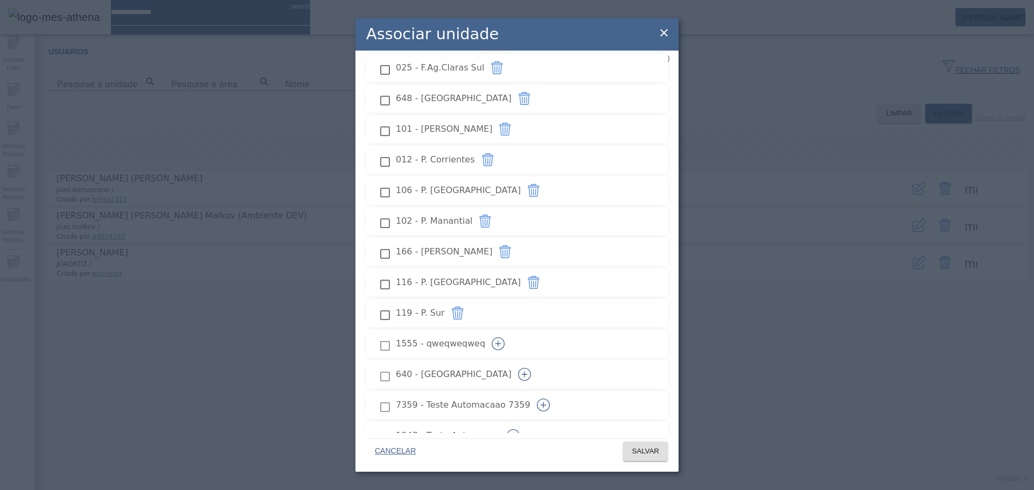
click at [504, 338] on icon "button" at bounding box center [498, 344] width 13 height 13
drag, startPoint x: 628, startPoint y: 346, endPoint x: 629, endPoint y: 366, distance: 20.5
click at [531, 368] on icon "button" at bounding box center [524, 374] width 13 height 13
click at [556, 392] on button "button" at bounding box center [543, 405] width 26 height 26
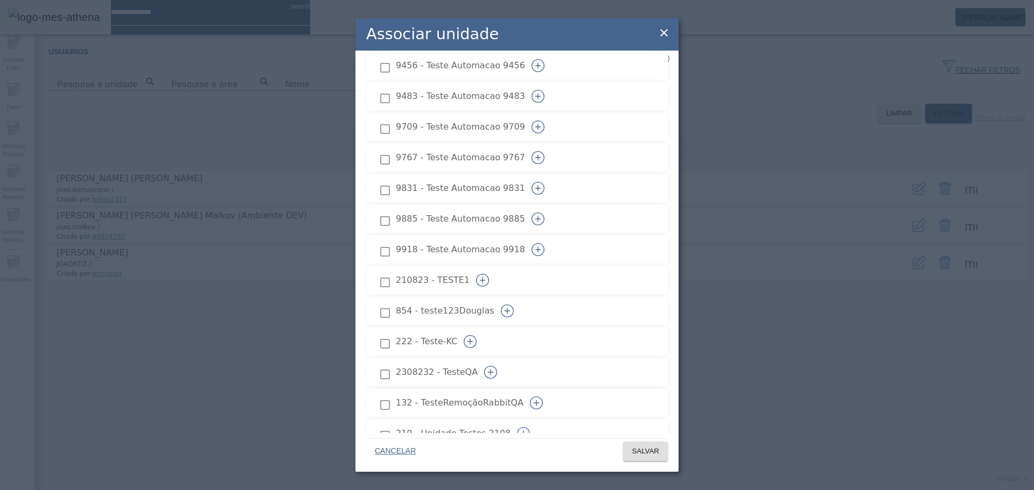
scroll to position [5548, 0]
click at [636, 453] on span "SALVAR" at bounding box center [644, 451] width 27 height 11
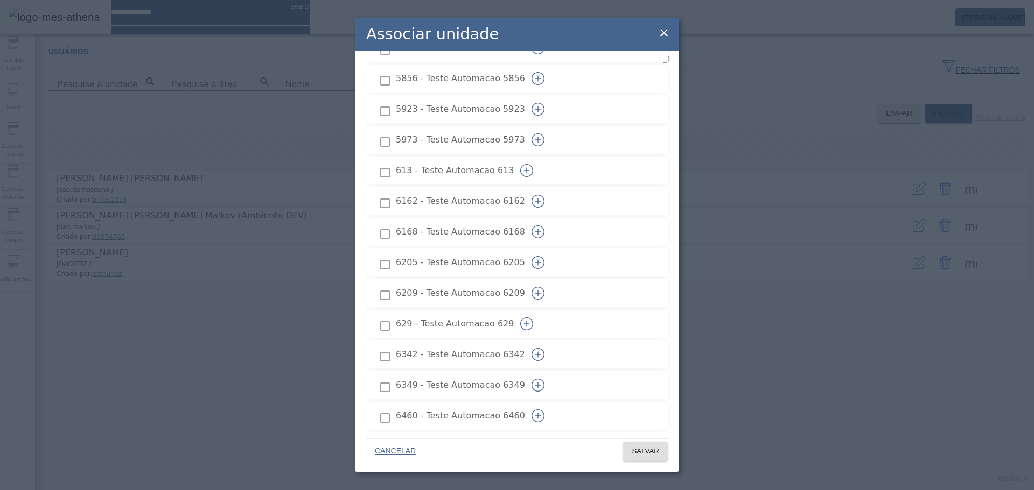
scroll to position [4202, 0]
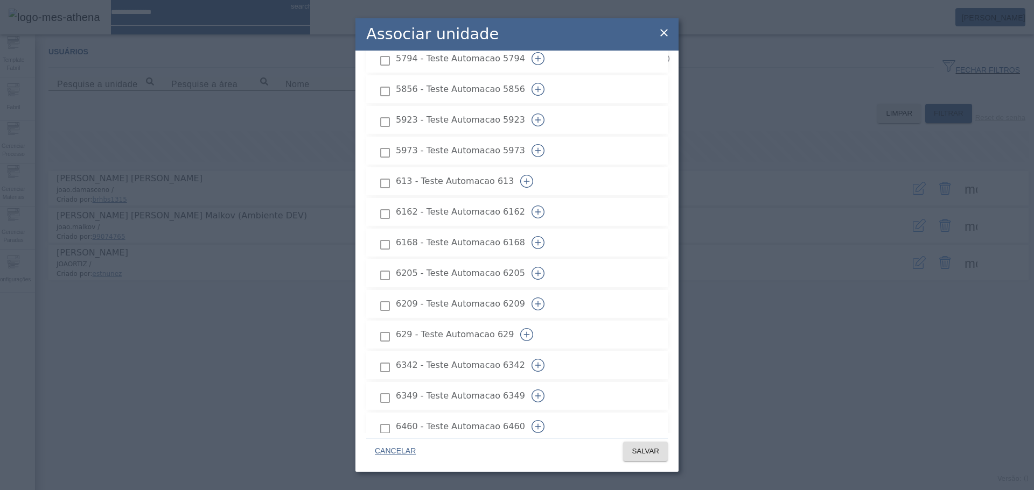
click at [461, 206] on span "6162 - Teste Automacao 6162" at bounding box center [460, 212] width 129 height 13
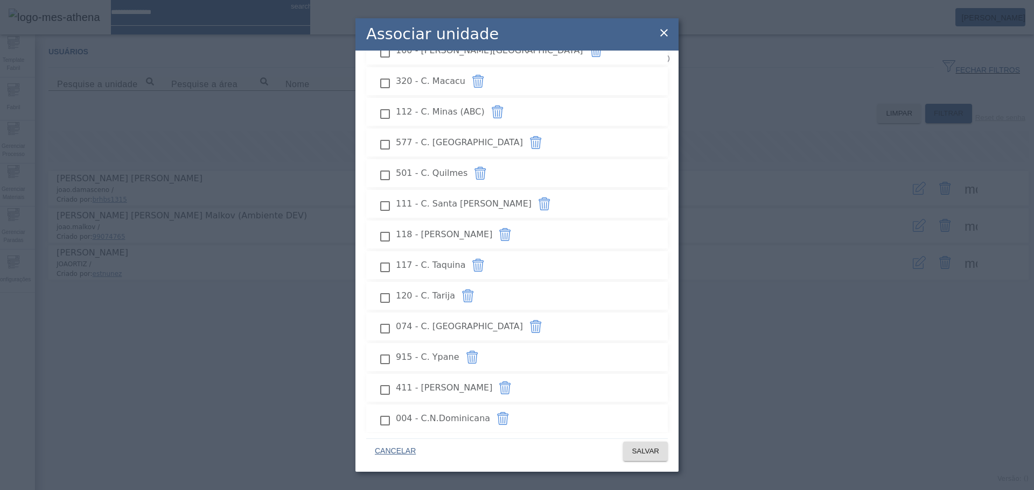
scroll to position [682, 0]
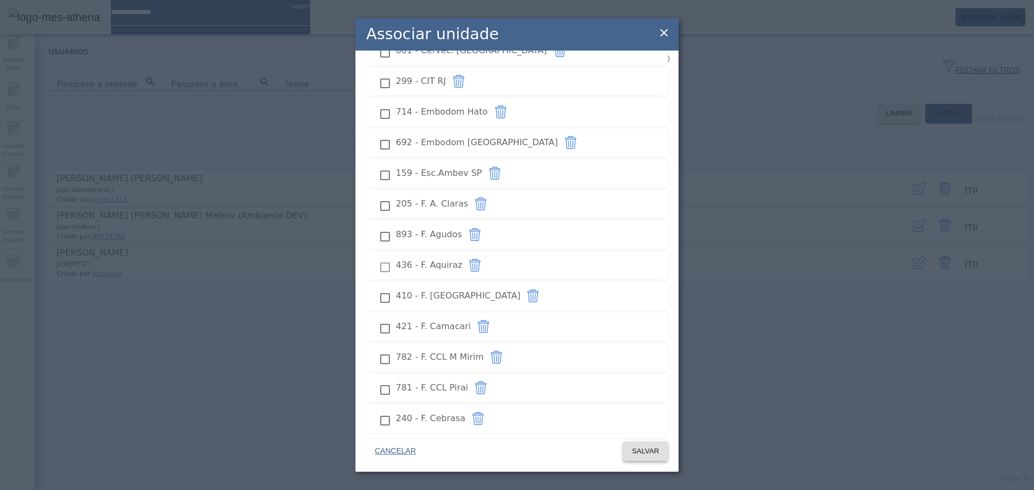
click at [644, 448] on span "SALVAR" at bounding box center [644, 451] width 27 height 11
